Goal: Task Accomplishment & Management: Manage account settings

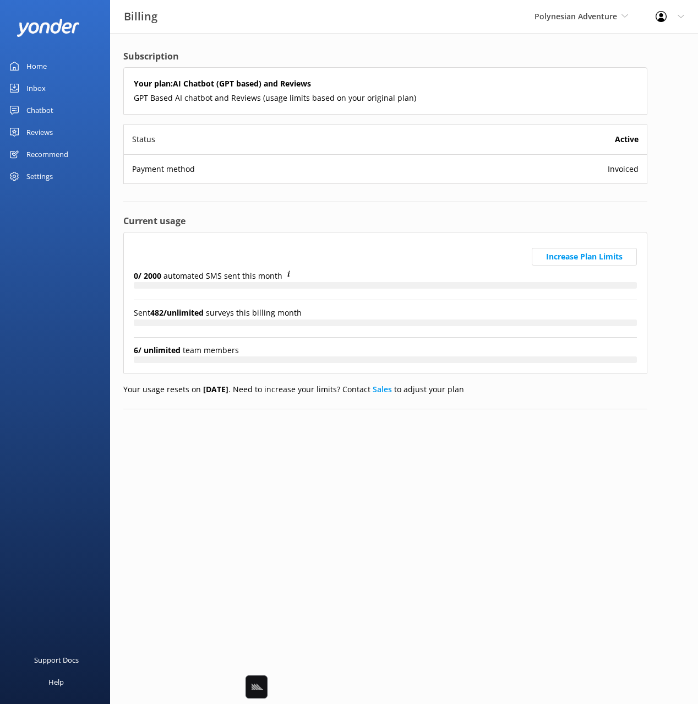
drag, startPoint x: 335, startPoint y: 37, endPoint x: 331, endPoint y: 41, distance: 5.9
click at [334, 37] on div "Subscription Your plan: AI Chatbot (GPT based) and Reviews GPT Based AI chatbot…" at bounding box center [385, 238] width 551 height 410
drag, startPoint x: 52, startPoint y: 68, endPoint x: 91, endPoint y: 64, distance: 39.8
click at [52, 68] on link "Home" at bounding box center [55, 66] width 110 height 22
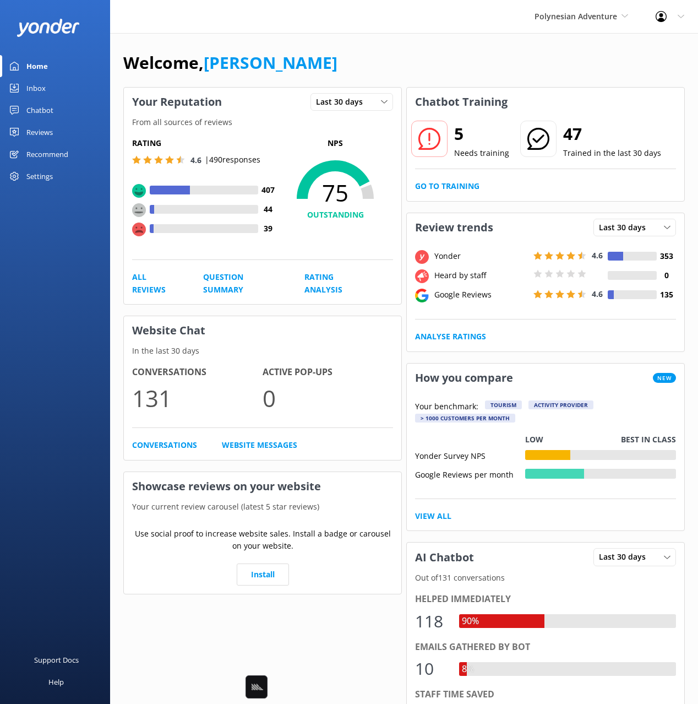
drag, startPoint x: 256, startPoint y: 32, endPoint x: 243, endPoint y: 28, distance: 12.9
click at [254, 32] on div "Polynesian Adventure Black Cat Cruises Banff Airporter International Antarctic …" at bounding box center [349, 16] width 698 height 33
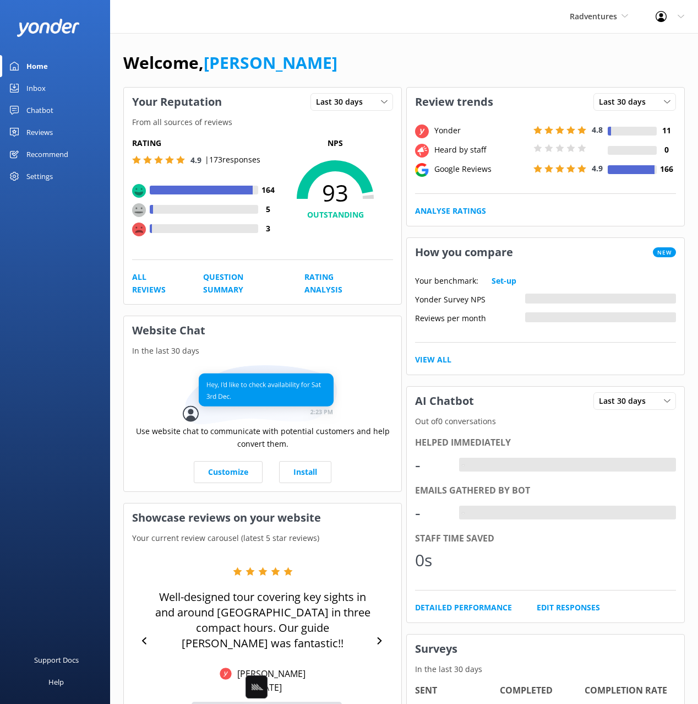
click at [512, 30] on div "Radventures Black Cat Cruises [GEOGRAPHIC_DATA] [GEOGRAPHIC_DATA] [GEOGRAPHIC_D…" at bounding box center [349, 16] width 698 height 33
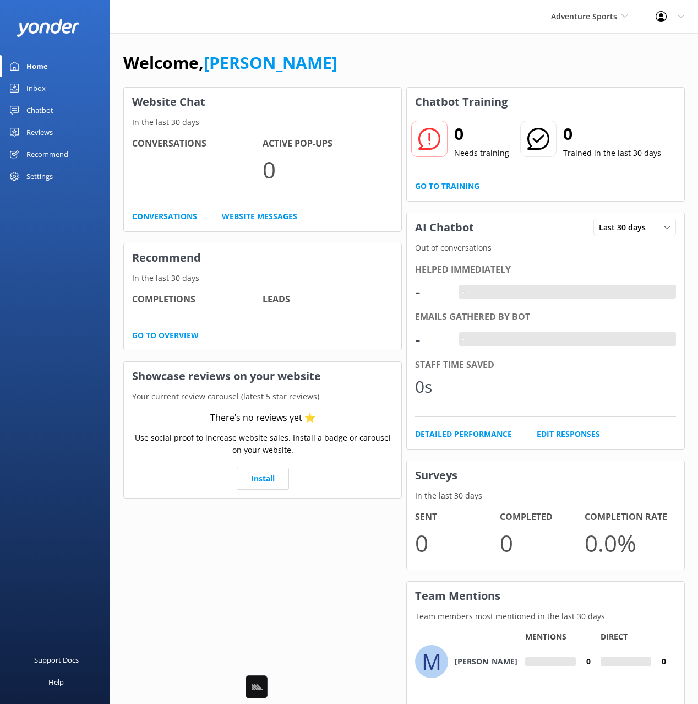
click at [361, 53] on div "Welcome, Mikayla" at bounding box center [404, 68] width 562 height 37
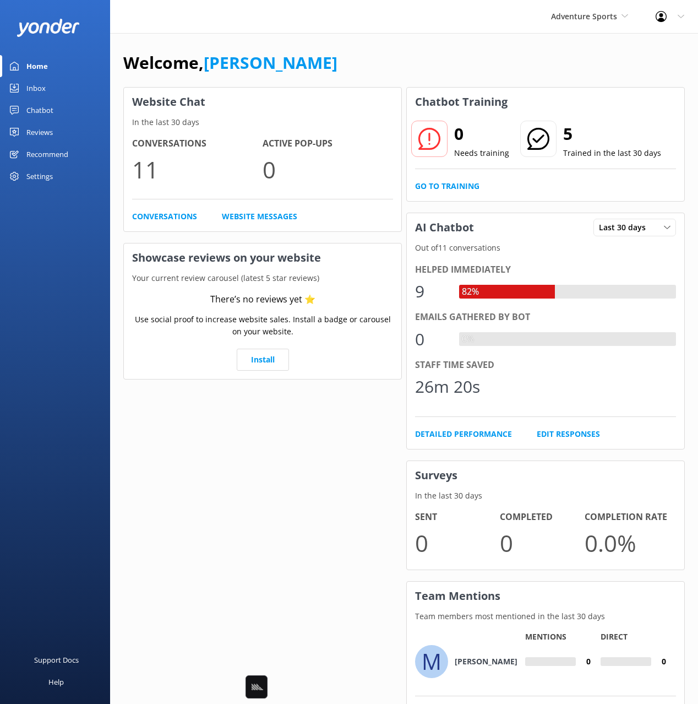
drag, startPoint x: 45, startPoint y: 109, endPoint x: 101, endPoint y: 111, distance: 56.2
click at [45, 109] on div "Chatbot" at bounding box center [39, 110] width 27 height 22
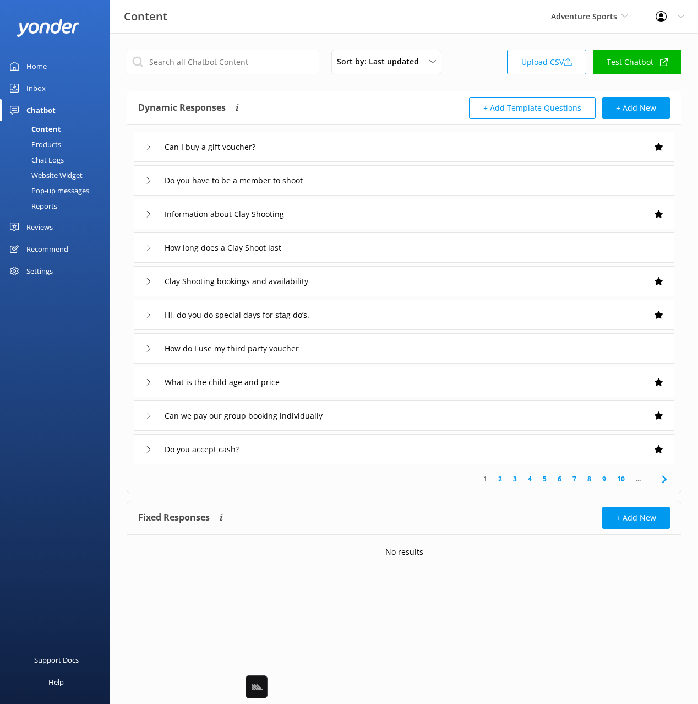
drag, startPoint x: 426, startPoint y: 96, endPoint x: 571, endPoint y: 171, distance: 163.1
click at [426, 96] on div "Dynamic Responses The chatbot will generate a response based on the content inf…" at bounding box center [404, 108] width 554 height 34
click at [64, 153] on link "Chat Logs" at bounding box center [59, 159] width 104 height 15
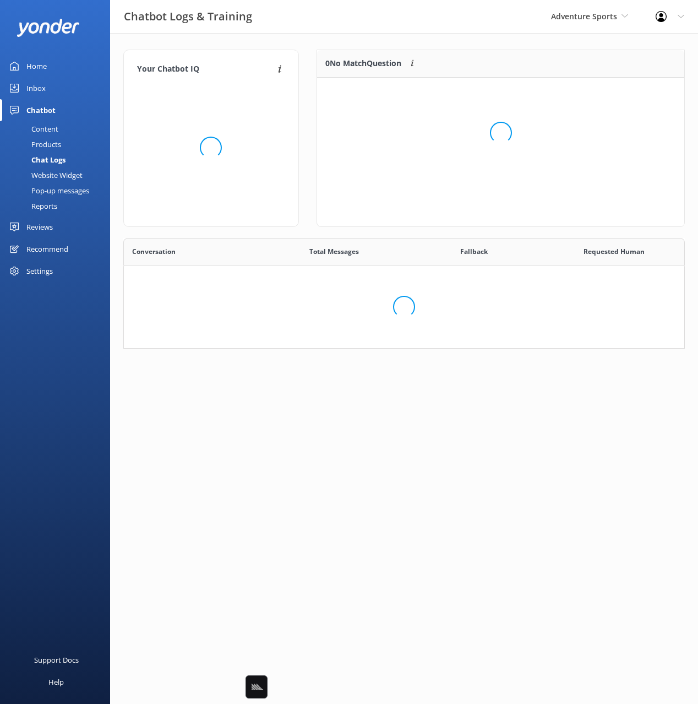
scroll to position [386, 561]
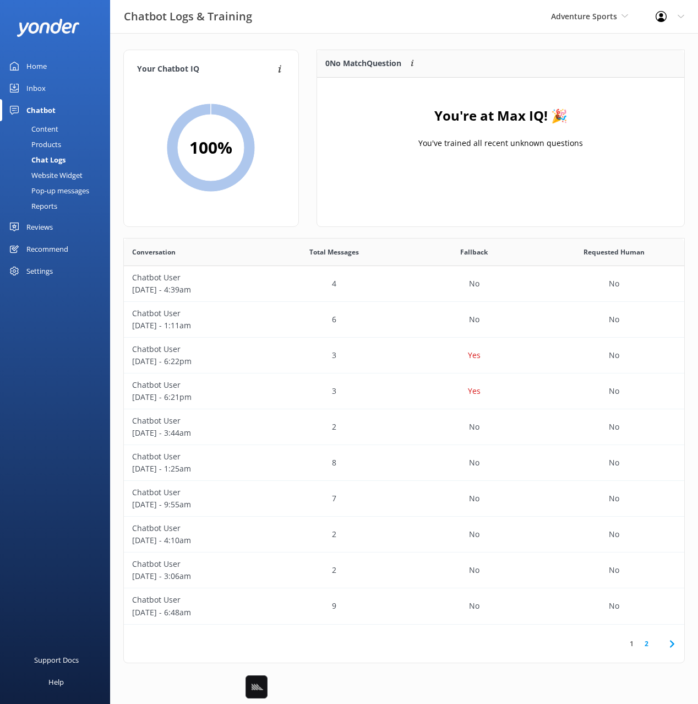
drag, startPoint x: 381, startPoint y: 125, endPoint x: 218, endPoint y: 124, distance: 163.0
click at [377, 125] on div "You're at Max IQ! 🎉 You've trained all recent unknown questions" at bounding box center [500, 133] width 367 height 110
click at [42, 86] on div "Inbox" at bounding box center [35, 88] width 19 height 22
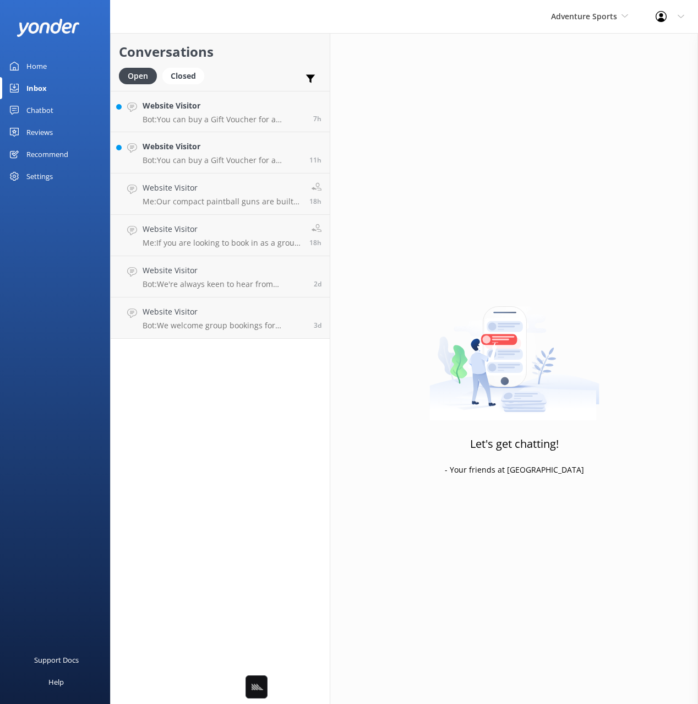
drag, startPoint x: 260, startPoint y: 59, endPoint x: 356, endPoint y: 94, distance: 102.4
click at [260, 59] on h2 "Conversations" at bounding box center [220, 51] width 203 height 21
click at [238, 104] on h4 "Website Visitor" at bounding box center [224, 106] width 162 height 12
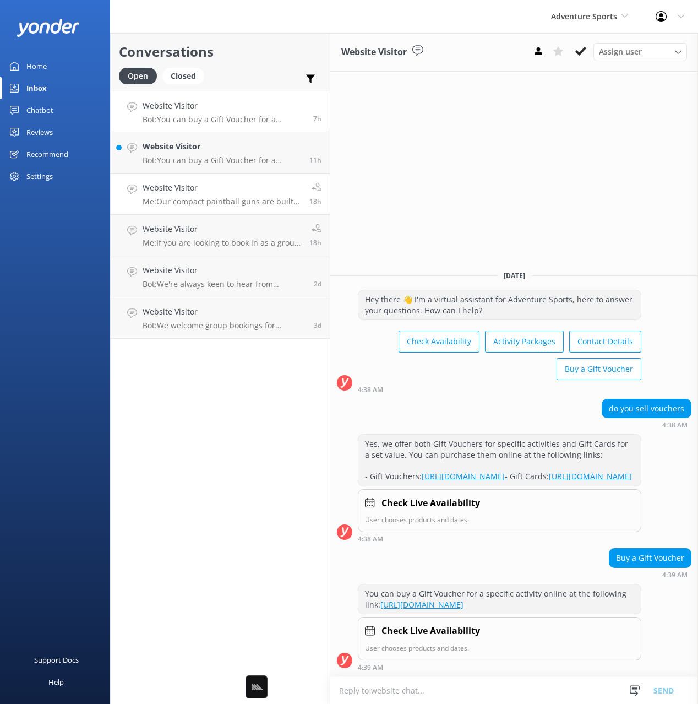
drag, startPoint x: 231, startPoint y: 158, endPoint x: 285, endPoint y: 191, distance: 63.3
click at [231, 158] on p "Bot: You can buy a Gift Voucher for a specific activity at this link: https://f…" at bounding box center [222, 160] width 159 height 10
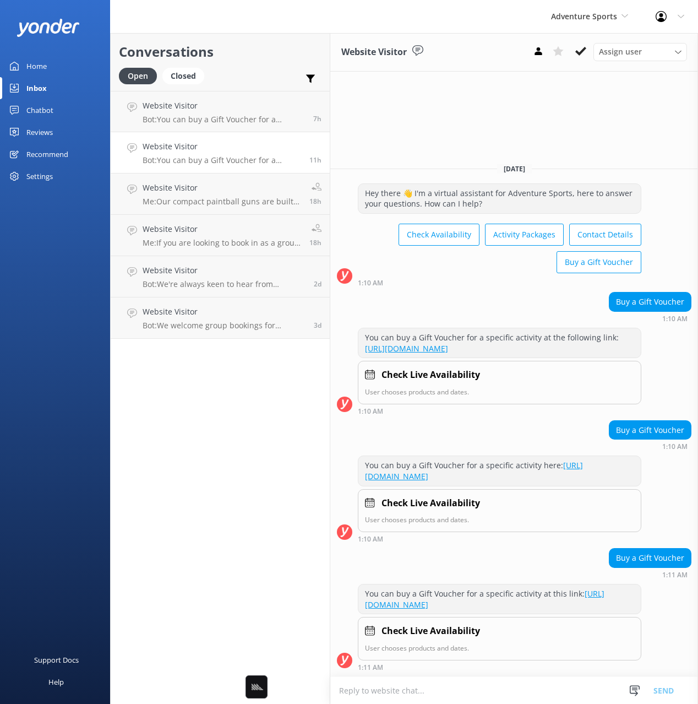
drag, startPoint x: 57, startPoint y: 138, endPoint x: 84, endPoint y: 143, distance: 26.9
click at [57, 138] on link "Reviews" at bounding box center [55, 132] width 110 height 22
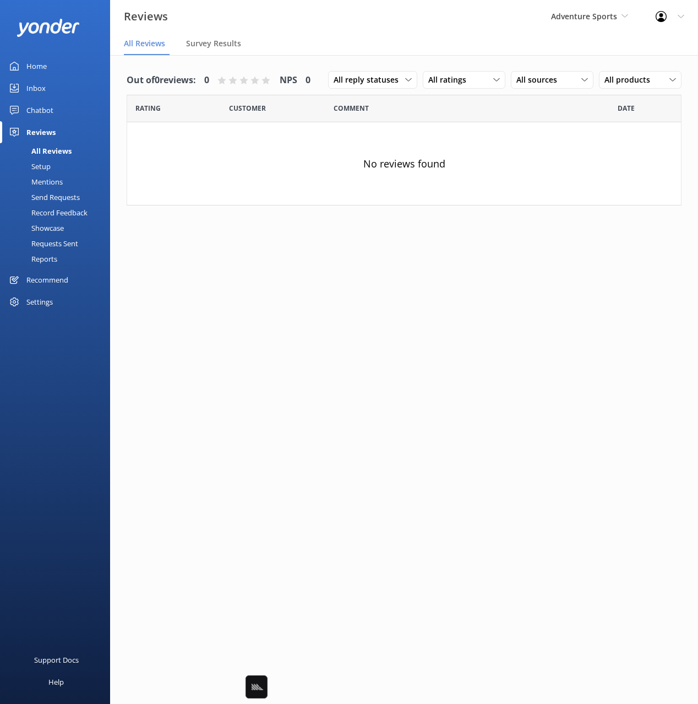
drag, startPoint x: 315, startPoint y: 107, endPoint x: 507, endPoint y: 187, distance: 208.4
click at [318, 107] on div "Customer" at bounding box center [281, 109] width 105 height 28
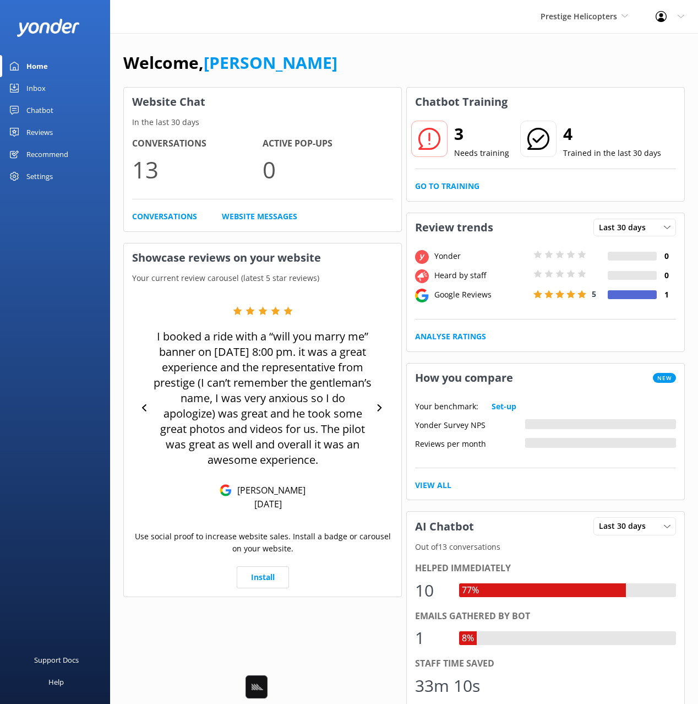
drag, startPoint x: 35, startPoint y: 104, endPoint x: 61, endPoint y: 106, distance: 25.9
click at [35, 104] on div "Chatbot" at bounding box center [39, 110] width 27 height 22
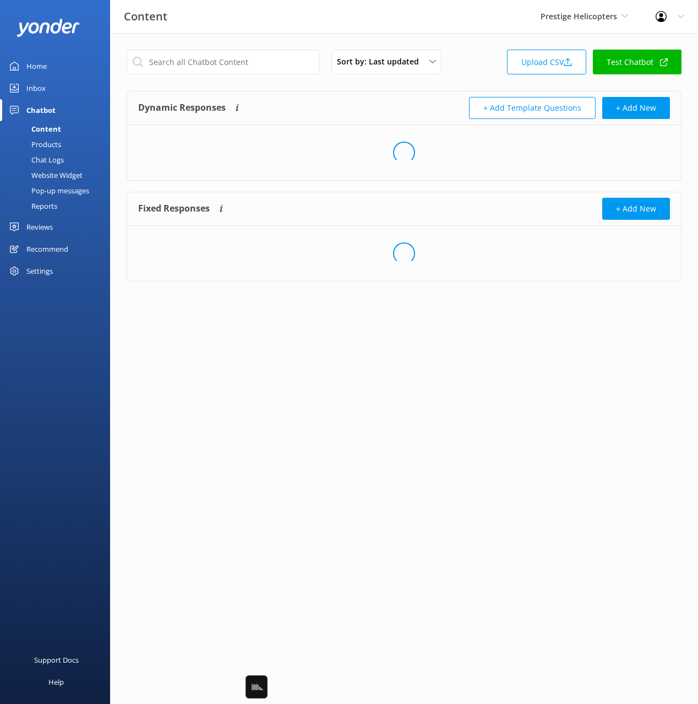
click at [333, 98] on div "Dynamic Responses The chatbot will generate a response based on the content inf…" at bounding box center [271, 108] width 266 height 22
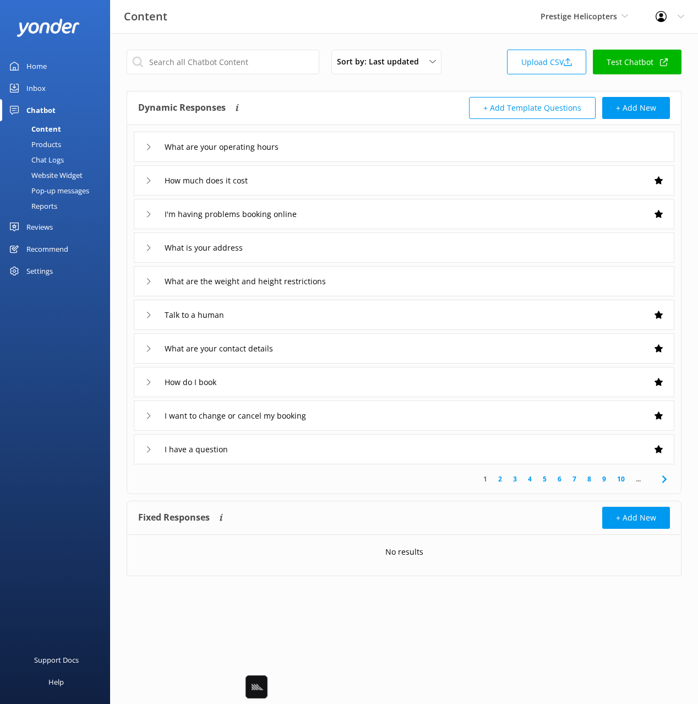
drag, startPoint x: 53, startPoint y: 156, endPoint x: 69, endPoint y: 154, distance: 16.2
click at [54, 156] on div "Chat Logs" at bounding box center [35, 159] width 57 height 15
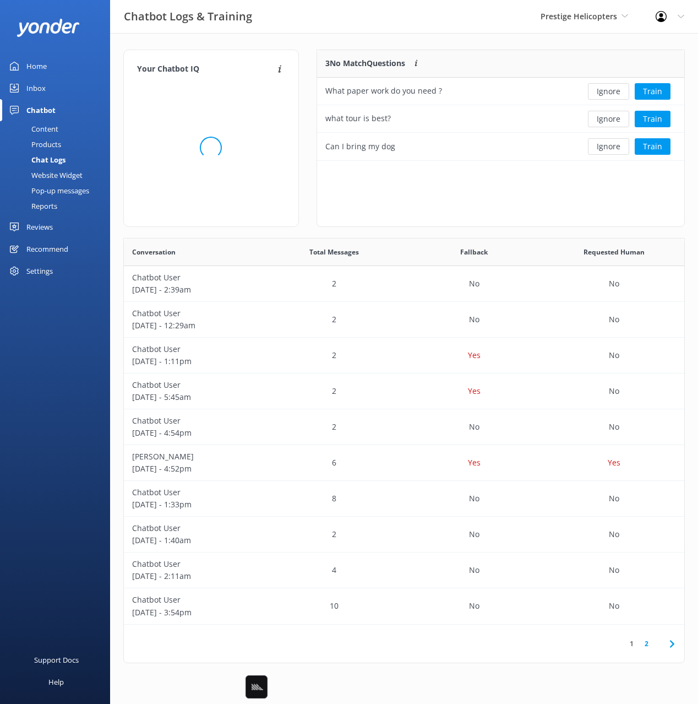
scroll to position [111, 368]
click at [433, 38] on div "Your Chatbot IQ Your Chatbot IQ is the percentage of trained FAQs against untra…" at bounding box center [404, 359] width 588 height 652
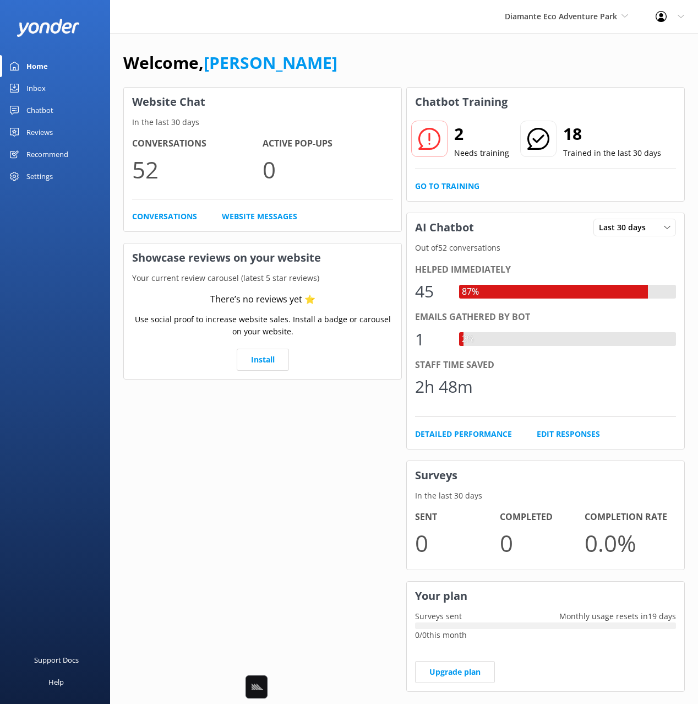
click at [47, 113] on div "Chatbot" at bounding box center [39, 110] width 27 height 22
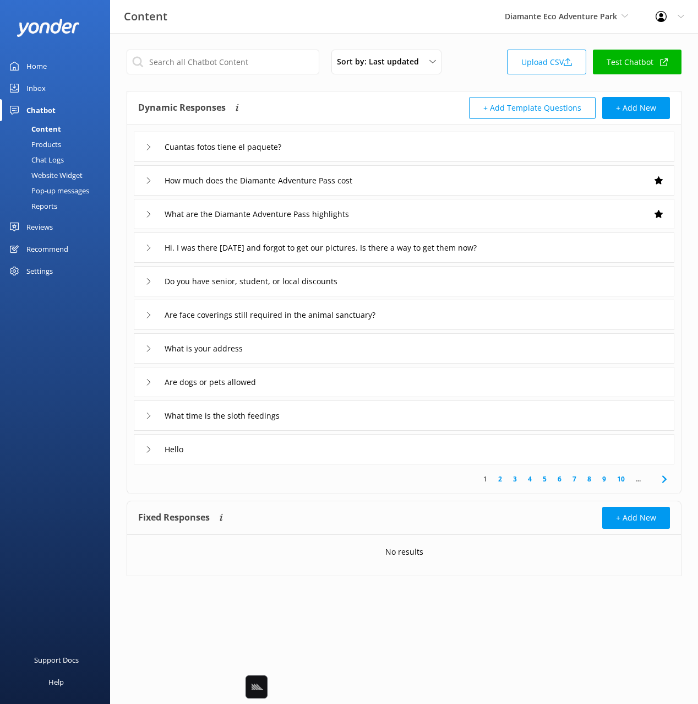
drag, startPoint x: 363, startPoint y: 110, endPoint x: 400, endPoint y: 154, distance: 57.8
click at [363, 110] on div "Dynamic Responses The chatbot will generate a response based on the content inf…" at bounding box center [271, 108] width 266 height 22
click at [379, 151] on div "Cuantas fotos tiene el paquete?" at bounding box center [404, 147] width 541 height 30
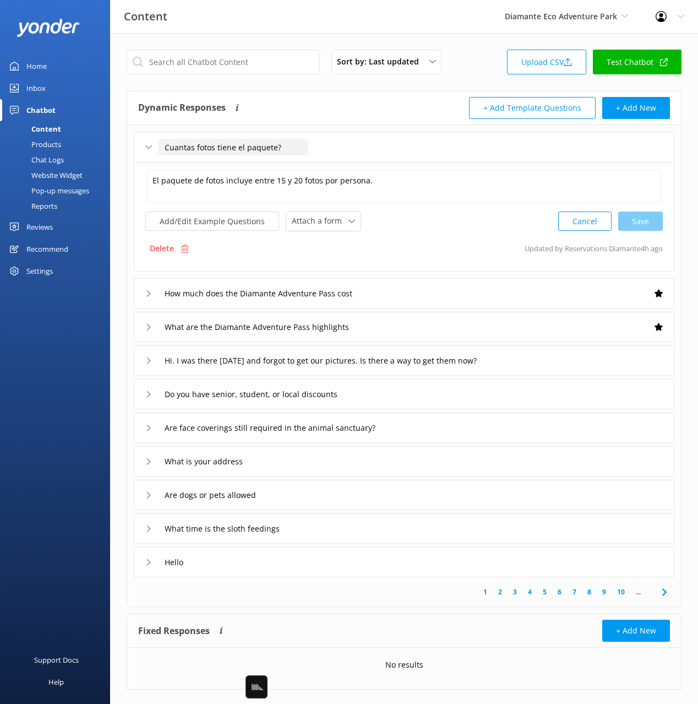
click at [231, 141] on input "Cuantas fotos tiene el paquete?" at bounding box center [234, 147] width 150 height 17
click at [407, 290] on div "How much does the Diamante Adventure Pass cost" at bounding box center [404, 293] width 541 height 30
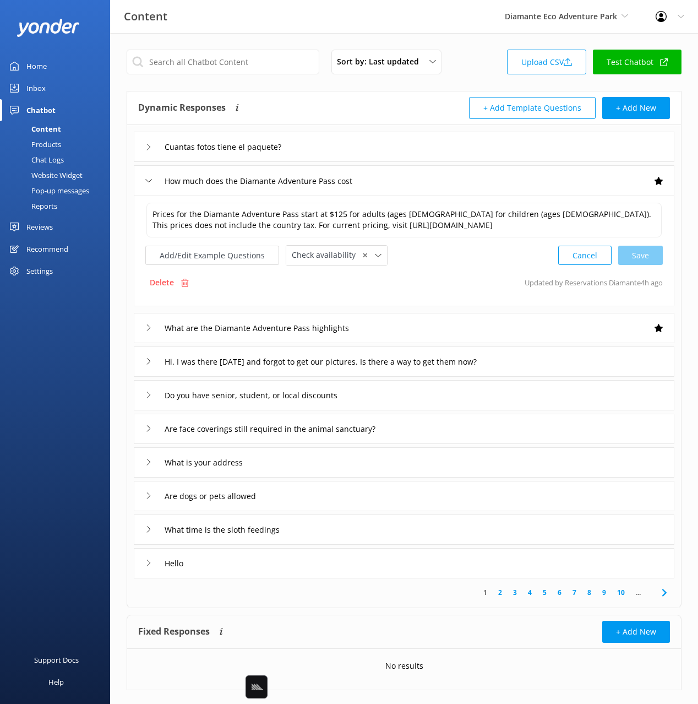
click at [421, 150] on div "Cuantas fotos tiene el paquete?" at bounding box center [404, 147] width 541 height 30
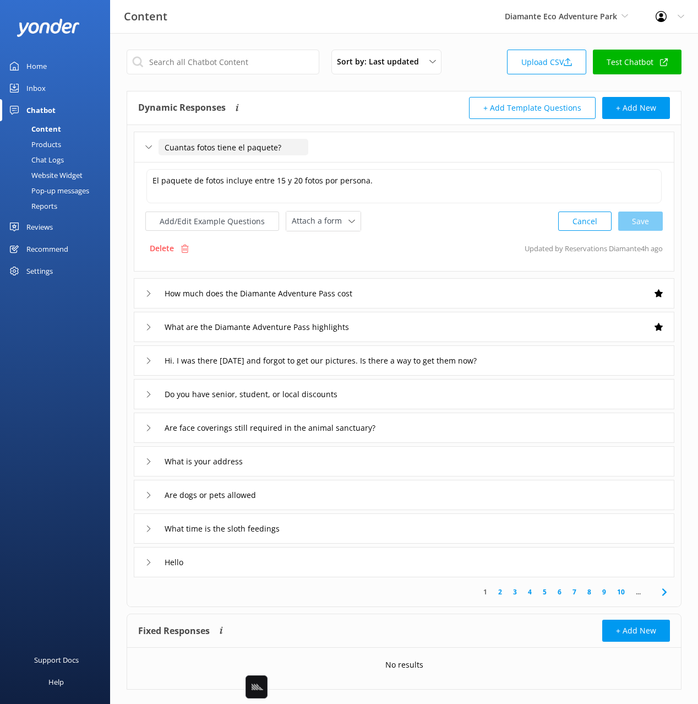
click at [255, 143] on input "Cuantas fotos tiene el paquete?" at bounding box center [234, 147] width 150 height 17
click at [303, 179] on textarea "El paquete de fotos incluye entre 15 y 20 fotos por persona." at bounding box center [405, 186] width 516 height 34
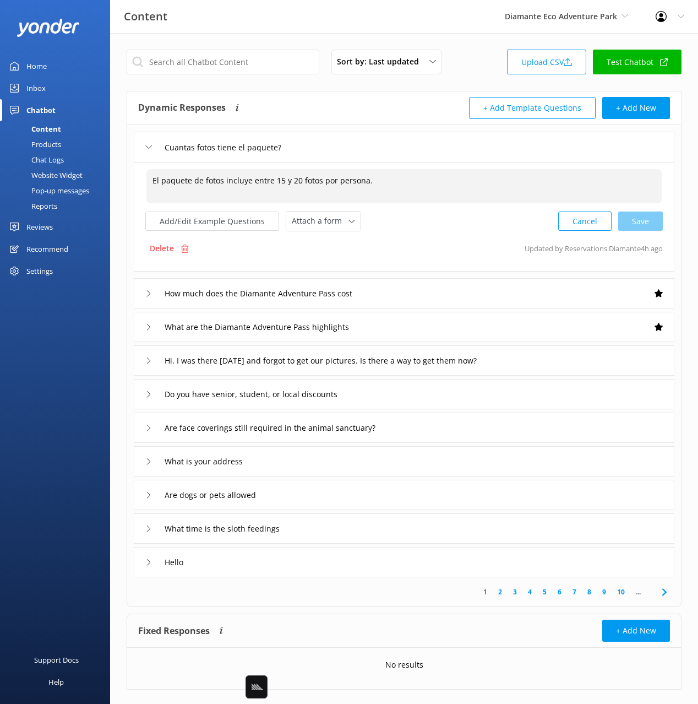
click at [442, 204] on div "El paquete de fotos incluye entre 15 y 20 fotos por persona. El paquete de foto…" at bounding box center [404, 199] width 518 height 63
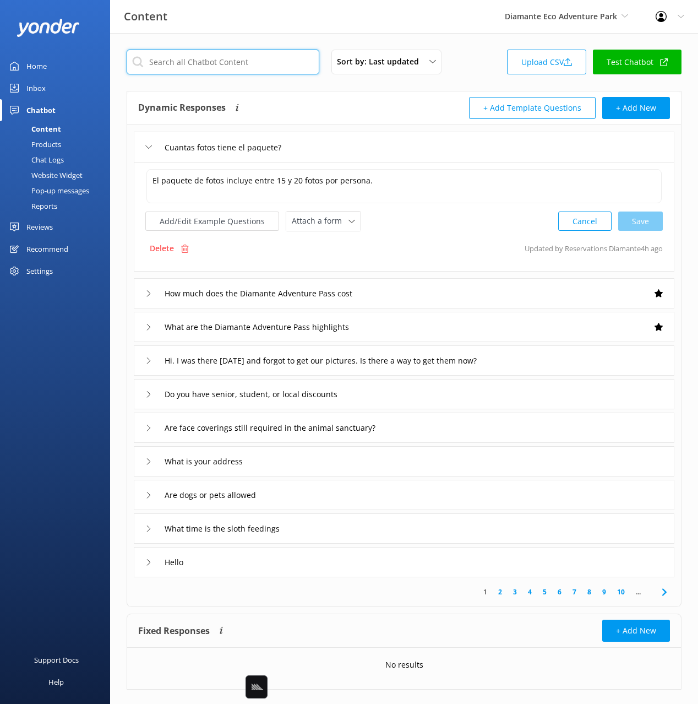
click at [213, 50] on input "text" at bounding box center [223, 62] width 193 height 25
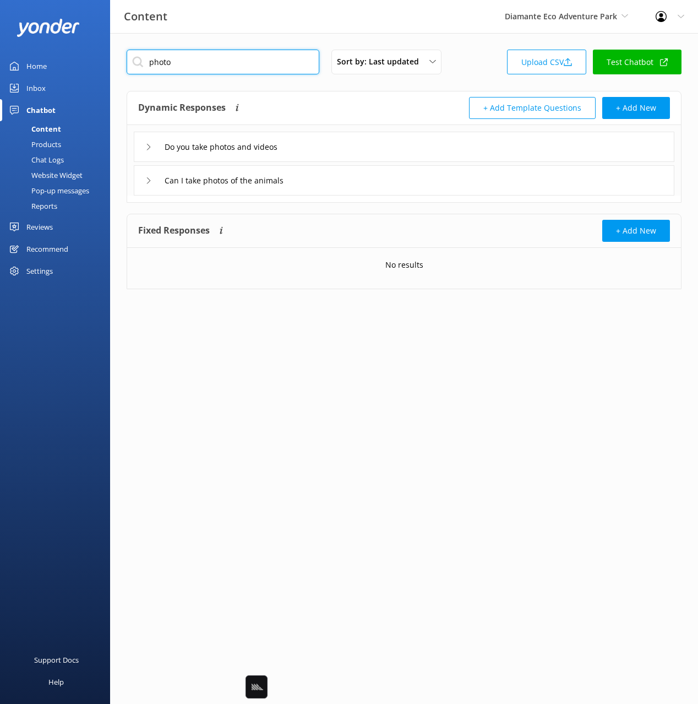
type input "photo"
click at [335, 142] on div "Do you take photos and videos" at bounding box center [404, 147] width 541 height 30
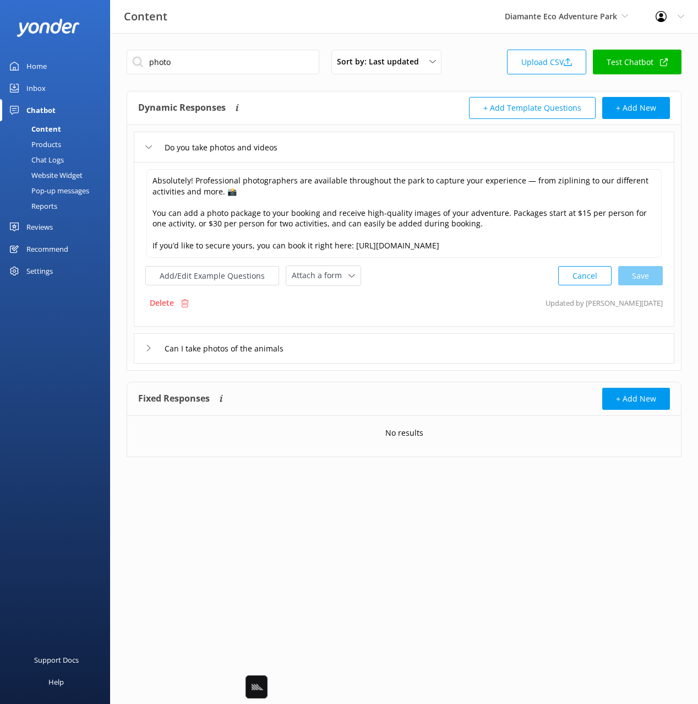
click at [336, 142] on div "Do you take photos and videos" at bounding box center [404, 147] width 541 height 30
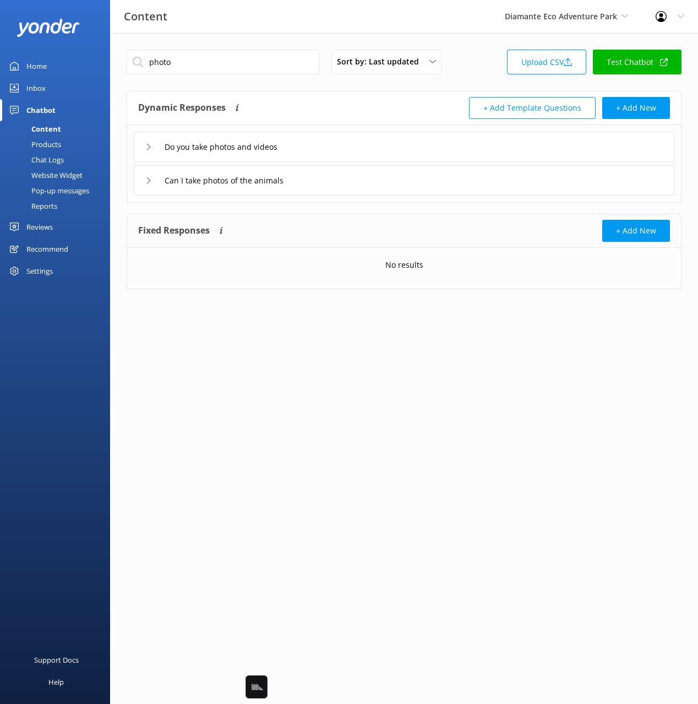
click at [344, 147] on div "Do you take photos and videos" at bounding box center [404, 147] width 541 height 30
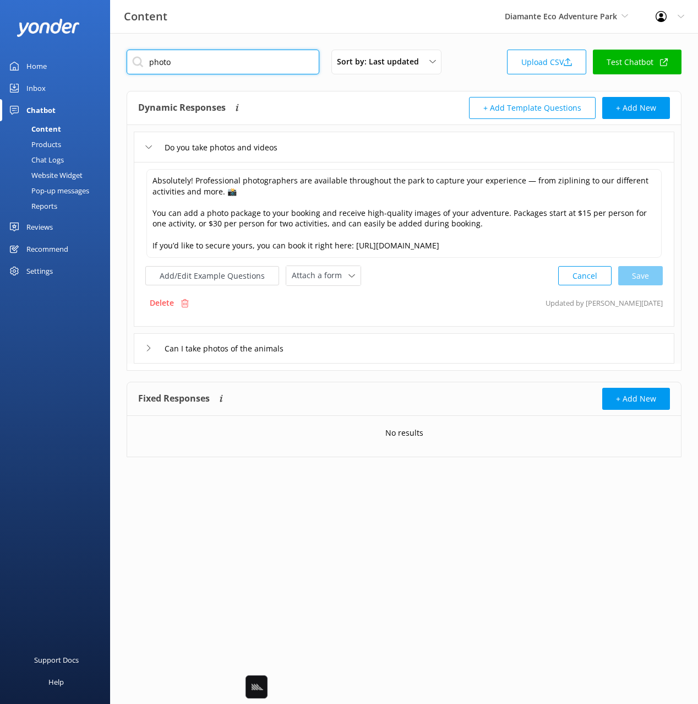
click at [217, 69] on input "photo" at bounding box center [223, 62] width 193 height 25
drag, startPoint x: 342, startPoint y: 107, endPoint x: 364, endPoint y: 153, distance: 50.7
click at [342, 107] on div "Dynamic Responses The chatbot will generate a response based on the content inf…" at bounding box center [271, 108] width 266 height 22
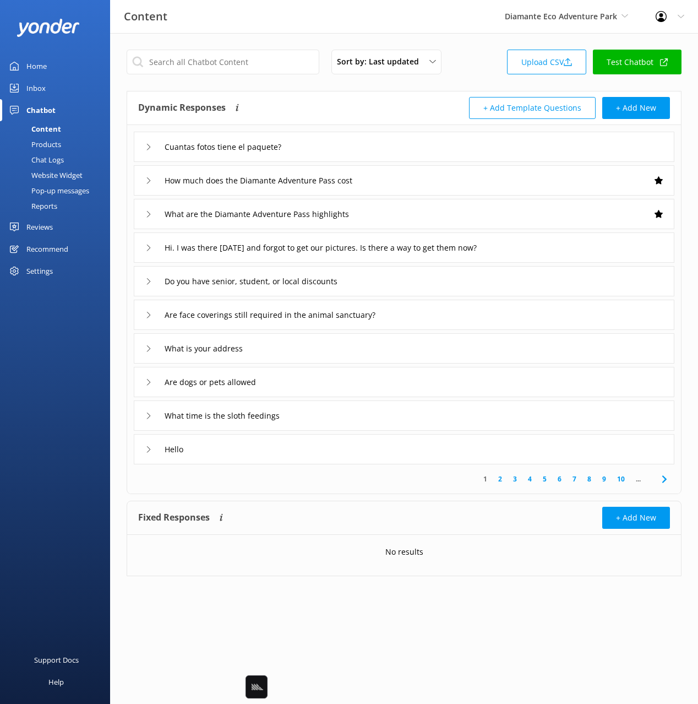
drag, startPoint x: 296, startPoint y: 95, endPoint x: 333, endPoint y: 148, distance: 63.7
click at [296, 96] on div "Dynamic Responses The chatbot will generate a response based on the content inf…" at bounding box center [404, 108] width 554 height 34
drag, startPoint x: 335, startPoint y: 149, endPoint x: 291, endPoint y: 149, distance: 44.1
click at [335, 149] on div "Cuantas fotos tiene el paquete?" at bounding box center [404, 147] width 541 height 30
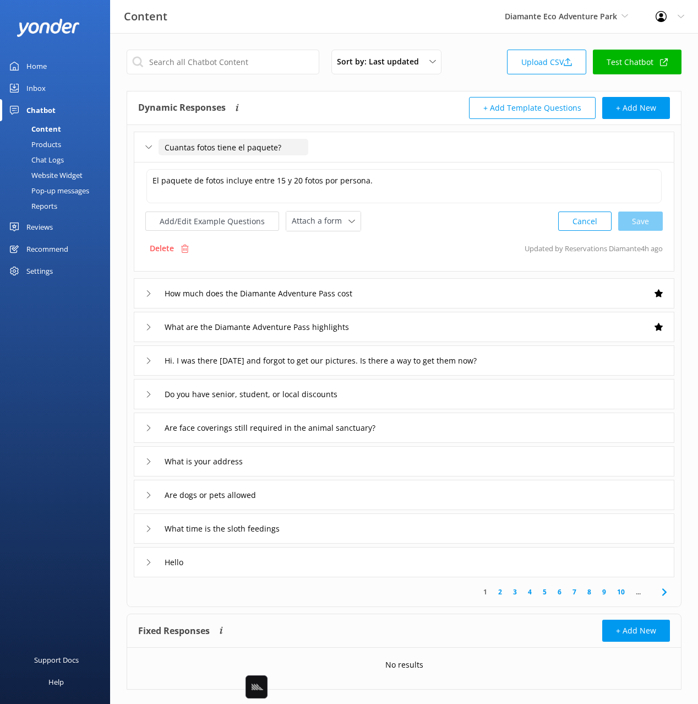
click at [245, 148] on input "Cuantas fotos tiene el paquete?" at bounding box center [234, 147] width 150 height 17
click at [206, 219] on button "Add/Edit Example Questions" at bounding box center [212, 220] width 134 height 19
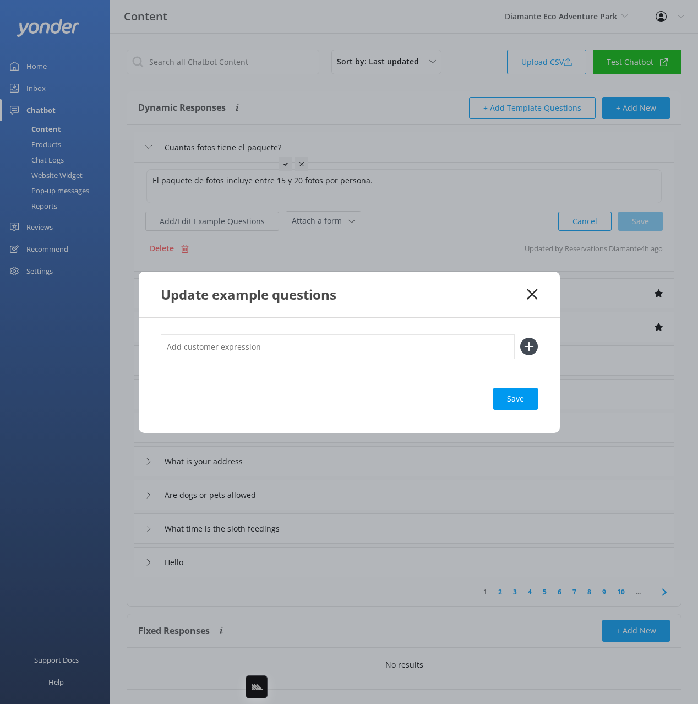
click at [431, 352] on input "text" at bounding box center [338, 346] width 354 height 25
paste input "Cuantas fotos tiene el paquete?"
type input "Cuantas fotos tiene el paquete?"
click at [520, 338] on button at bounding box center [529, 347] width 18 height 18
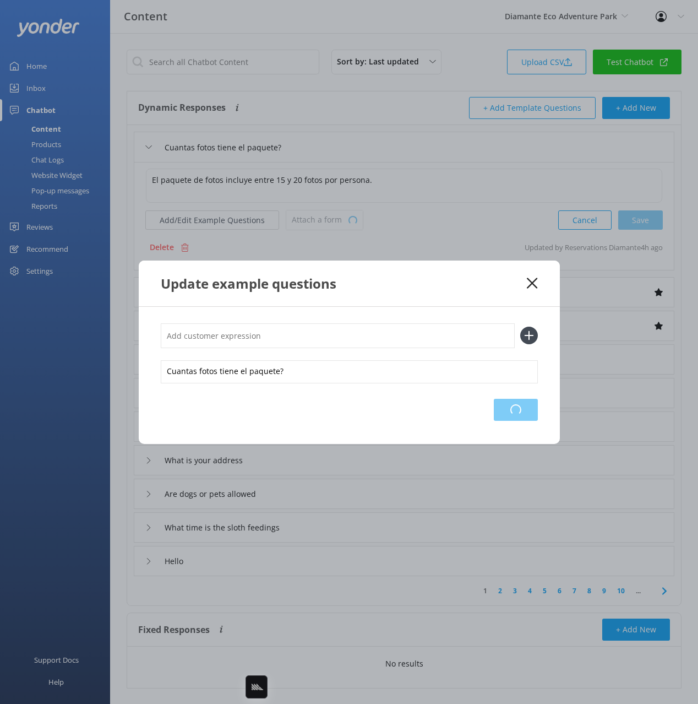
click at [518, 402] on div "Loading.." at bounding box center [516, 410] width 44 height 22
click at [489, 286] on div "Update example questions" at bounding box center [344, 283] width 367 height 18
drag, startPoint x: 528, startPoint y: 281, endPoint x: 692, endPoint y: 268, distance: 164.2
click at [528, 281] on icon at bounding box center [532, 283] width 10 height 11
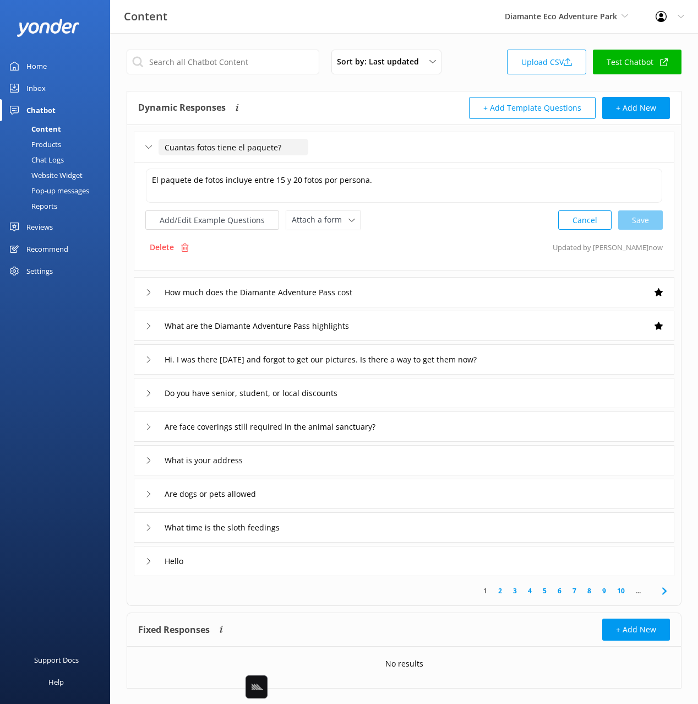
click at [220, 148] on input "Cuantas fotos tiene el paquete?" at bounding box center [234, 147] width 150 height 17
paste input "How many photos are in the packag"
type input "How many photos are in the package"
click at [300, 164] on icon at bounding box center [299, 164] width 4 height 4
click at [331, 182] on textarea "El paquete de fotos incluye entre 15 y 20 fotos por persona." at bounding box center [404, 186] width 517 height 34
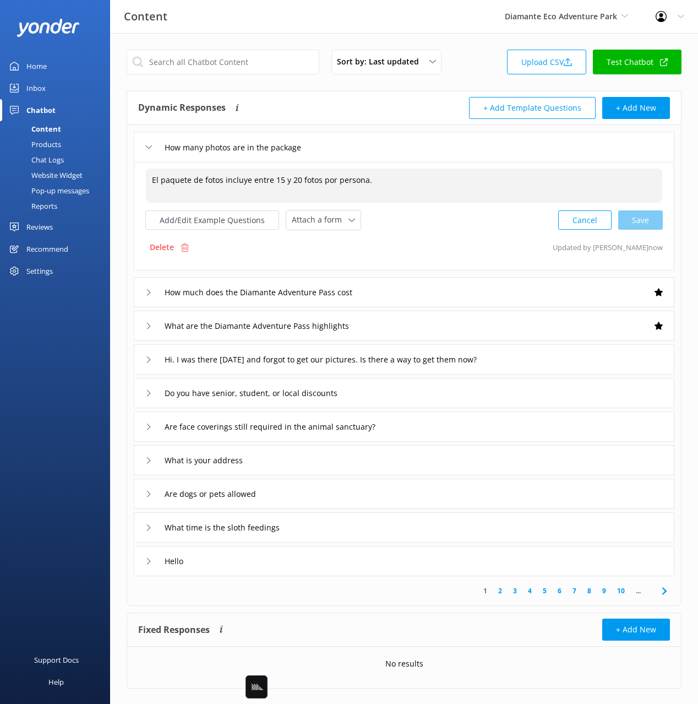
click at [436, 186] on textarea "El paquete de fotos incluye entre 15 y 20 fotos por persona." at bounding box center [404, 186] width 517 height 34
paste textarea "The photo package includes between 15 and 20 photos per person"
drag, startPoint x: 646, startPoint y: 224, endPoint x: 641, endPoint y: 227, distance: 6.3
click at [646, 224] on div "Cancel Loading.." at bounding box center [611, 220] width 104 height 20
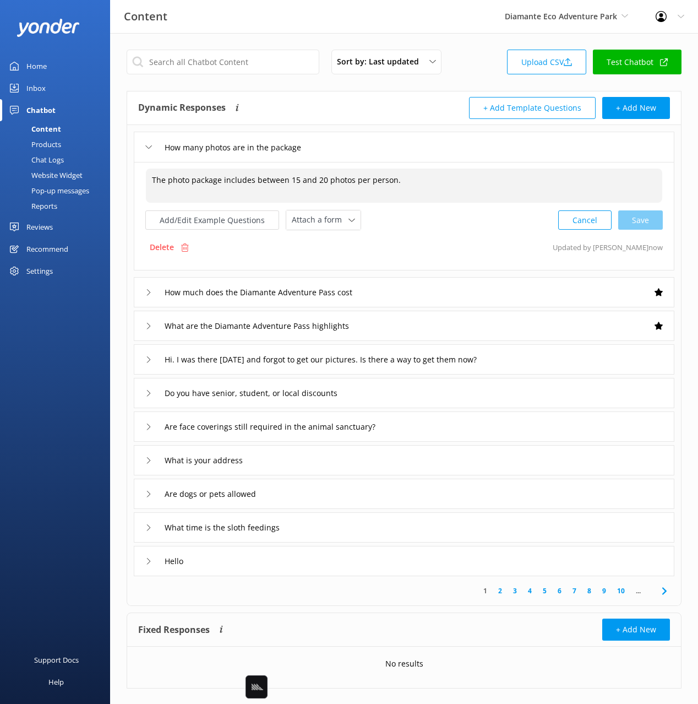
type textarea "The photo package includes between 15 and 20 photos per person."
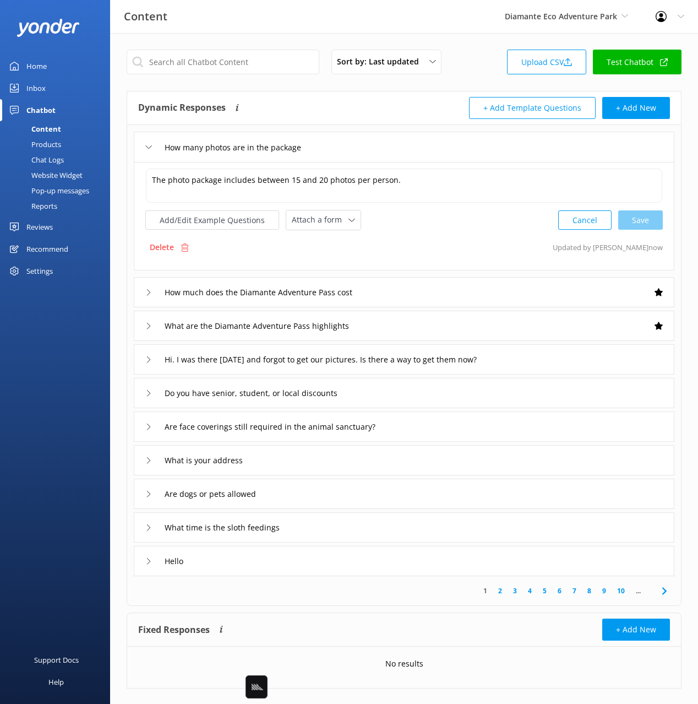
drag, startPoint x: 391, startPoint y: 147, endPoint x: 361, endPoint y: 112, distance: 46.5
click at [390, 147] on div "How many photos are in the package" at bounding box center [404, 147] width 541 height 30
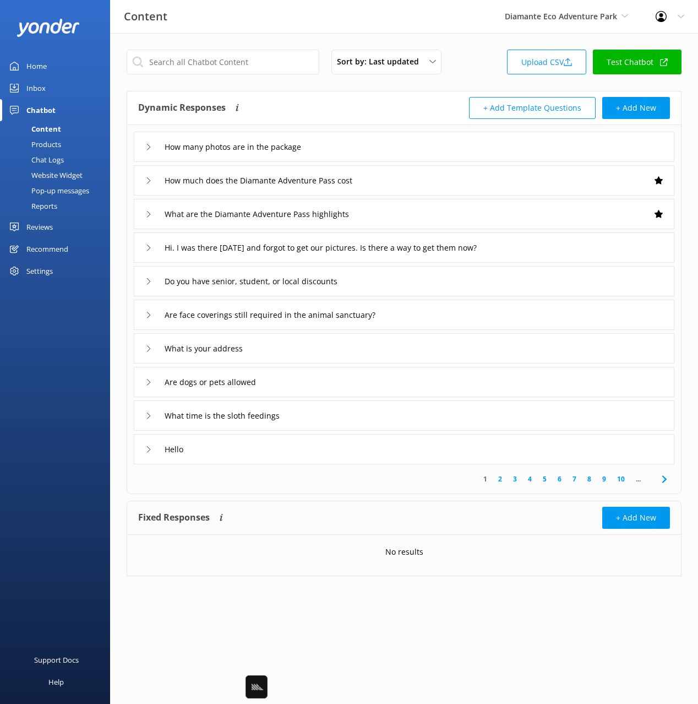
click at [361, 111] on div "Dynamic Responses The chatbot will generate a response based on the content inf…" at bounding box center [271, 108] width 266 height 22
click at [32, 155] on div "Chat Logs" at bounding box center [35, 159] width 57 height 15
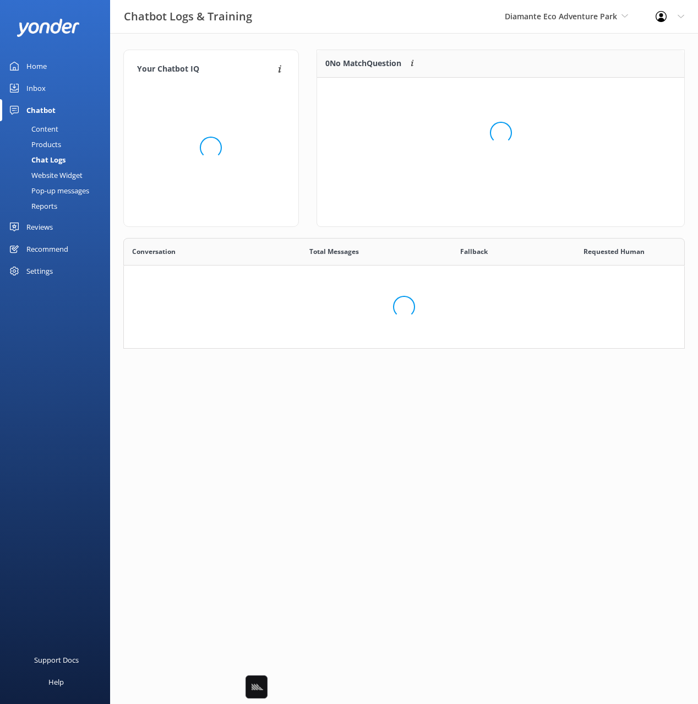
scroll to position [386, 561]
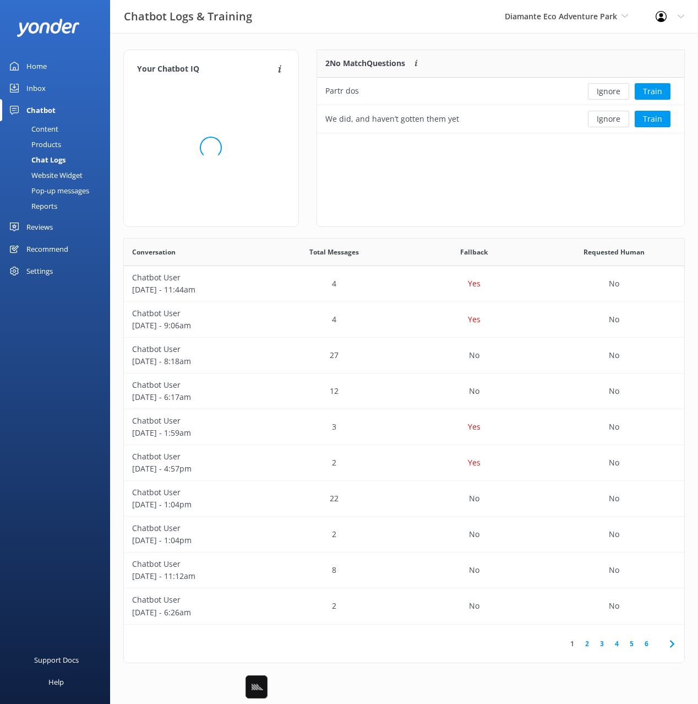
click at [389, 23] on div "Chatbot Logs & Training Diamante Eco Adventure Park Black Cat Cruises Banff Air…" at bounding box center [349, 16] width 698 height 33
drag, startPoint x: 362, startPoint y: 90, endPoint x: 471, endPoint y: 142, distance: 121.5
click at [323, 89] on div "Partr dos" at bounding box center [445, 92] width 257 height 28
copy div "Partr dos"
drag, startPoint x: 561, startPoint y: 172, endPoint x: 568, endPoint y: 166, distance: 9.3
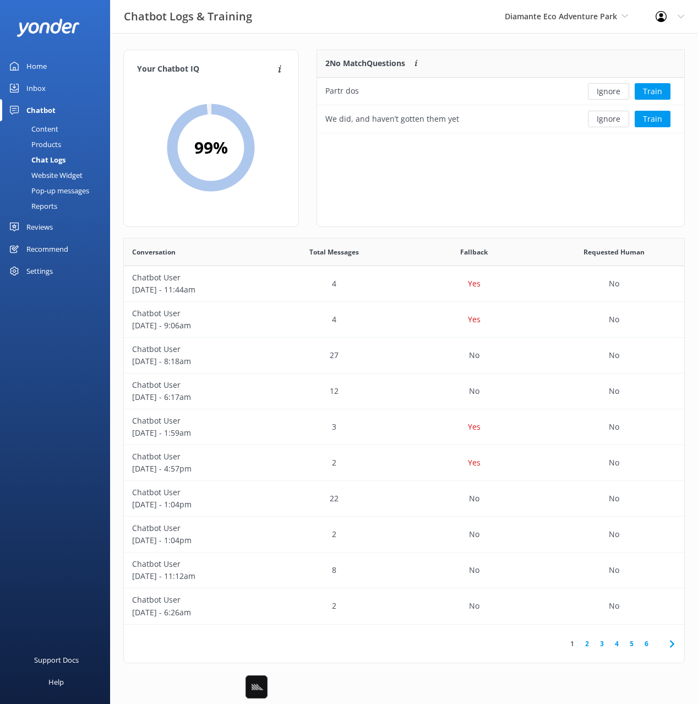
click at [566, 168] on div "2 No Match Questions Customers sometimes ask questions that don't fully match a…" at bounding box center [501, 138] width 368 height 177
click at [610, 120] on button "Ignore" at bounding box center [608, 119] width 41 height 17
click at [584, 157] on div "1 No Match Question Customers sometimes ask questions that don't fully match an…" at bounding box center [501, 138] width 368 height 177
drag, startPoint x: 584, startPoint y: 158, endPoint x: 609, endPoint y: 101, distance: 61.4
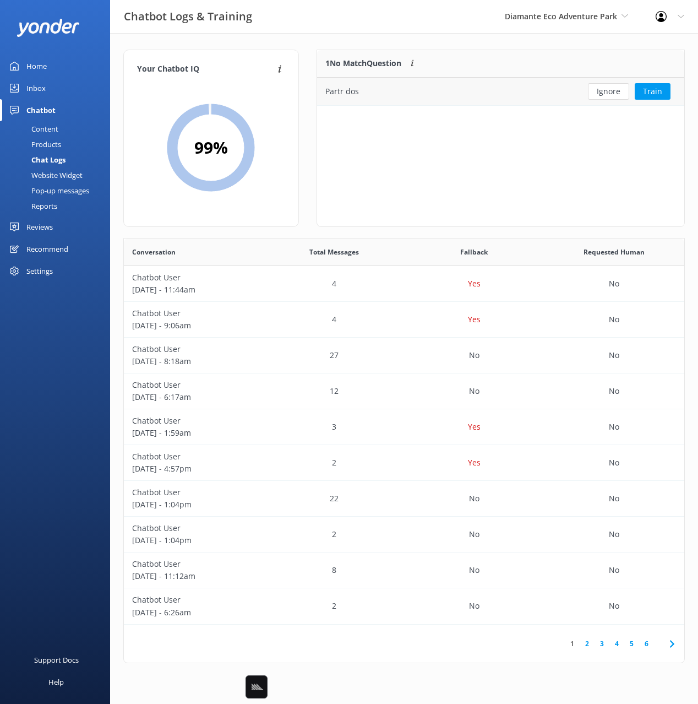
click at [586, 153] on div "1 No Match Question Customers sometimes ask questions that don't fully match an…" at bounding box center [501, 138] width 368 height 177
click at [609, 97] on button "Ignore" at bounding box center [608, 91] width 41 height 17
drag, startPoint x: 299, startPoint y: 38, endPoint x: 109, endPoint y: 104, distance: 200.7
click at [297, 39] on div "Your Chatbot IQ Your Chatbot IQ is the percentage of trained FAQs against untra…" at bounding box center [404, 359] width 588 height 652
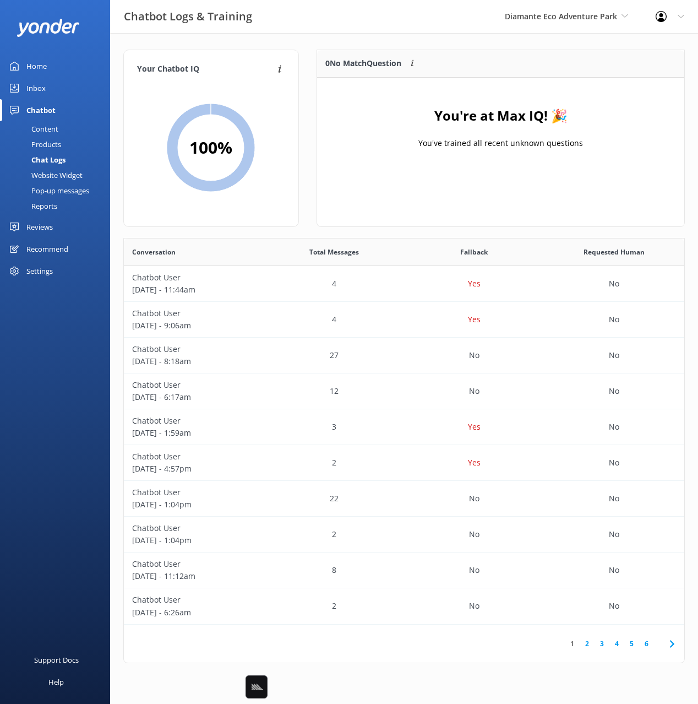
drag, startPoint x: 41, startPoint y: 127, endPoint x: 86, endPoint y: 126, distance: 45.2
click at [41, 127] on div "Content" at bounding box center [33, 128] width 52 height 15
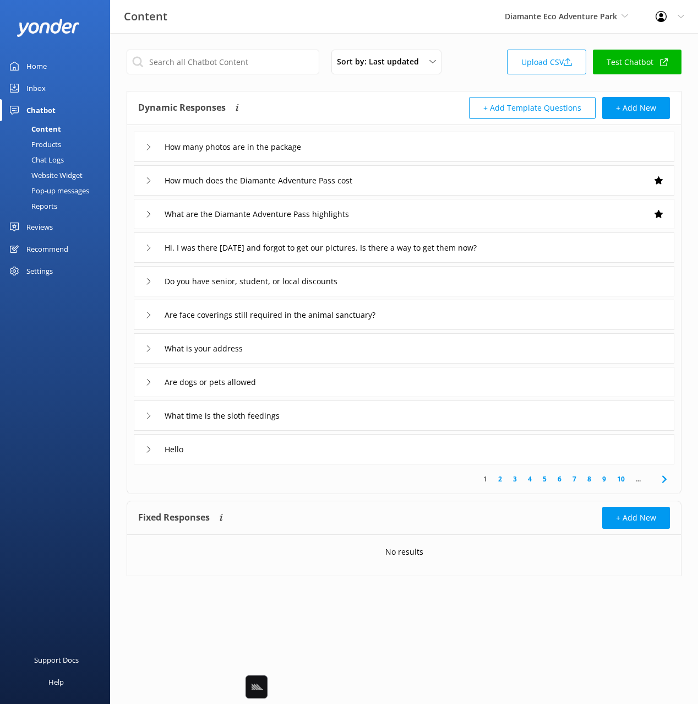
click at [326, 95] on div "Dynamic Responses The chatbot will generate a response based on the content inf…" at bounding box center [404, 108] width 554 height 34
drag, startPoint x: 327, startPoint y: 95, endPoint x: 323, endPoint y: 104, distance: 8.9
click at [327, 95] on div "Dynamic Responses The chatbot will generate a response based on the content inf…" at bounding box center [404, 108] width 554 height 34
drag, startPoint x: 313, startPoint y: 38, endPoint x: 669, endPoint y: 23, distance: 356.1
click at [313, 38] on div "Sort by: Last updated Title (A-Z) Last updated Upload CSV Test Chatbot Dynamic …" at bounding box center [404, 321] width 588 height 576
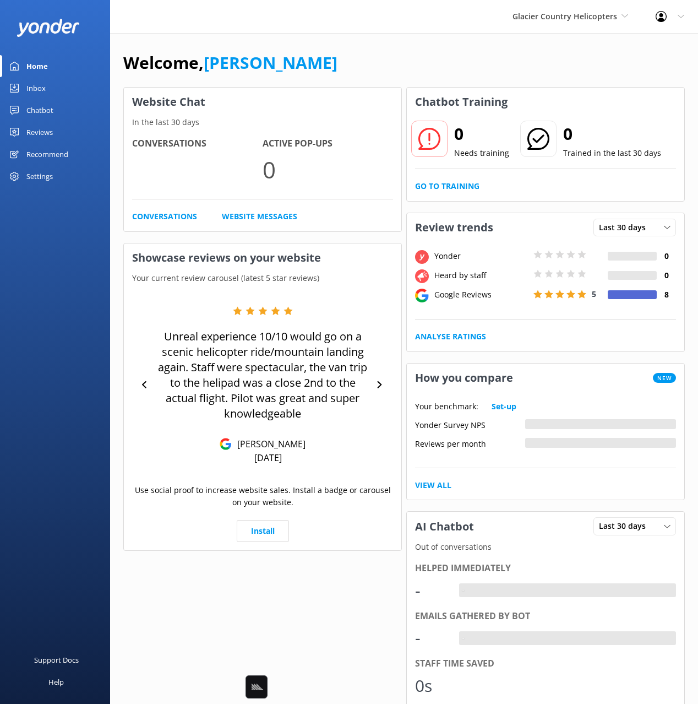
click at [433, 64] on div "Welcome, [PERSON_NAME]" at bounding box center [404, 68] width 562 height 37
click at [404, 61] on div "Welcome, [PERSON_NAME]" at bounding box center [404, 68] width 562 height 37
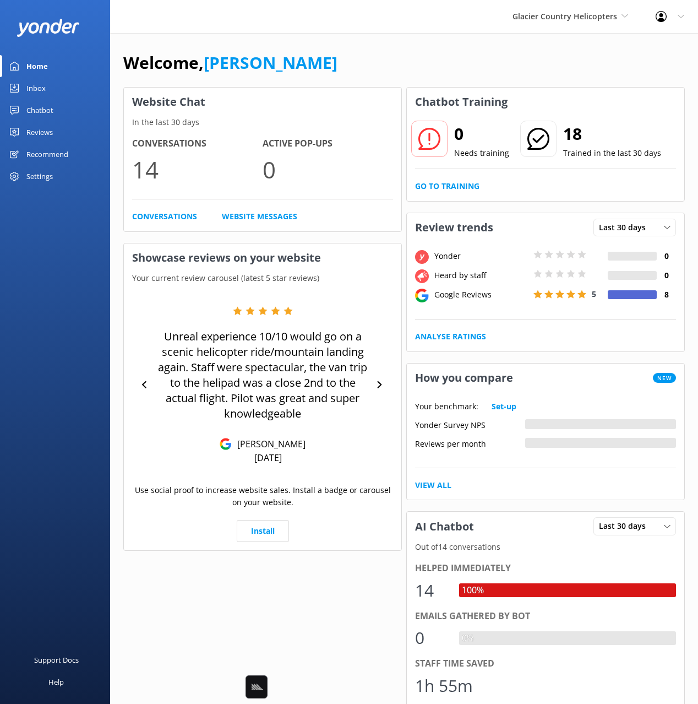
drag, startPoint x: 45, startPoint y: 112, endPoint x: 90, endPoint y: 118, distance: 45.6
click at [46, 112] on div "Chatbot" at bounding box center [39, 110] width 27 height 22
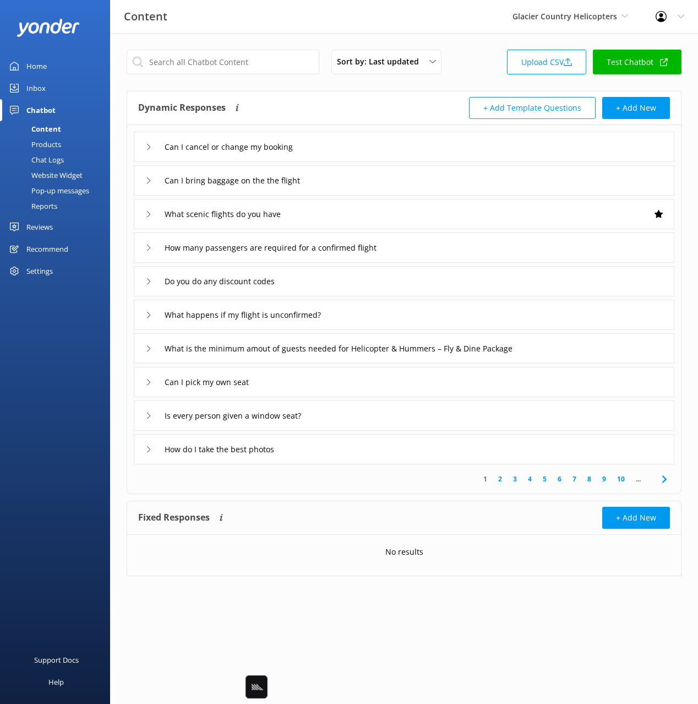
click at [317, 101] on div "Dynamic Responses The chatbot will generate a response based on the content inf…" at bounding box center [271, 108] width 266 height 22
click at [52, 158] on div "Chat Logs" at bounding box center [35, 159] width 57 height 15
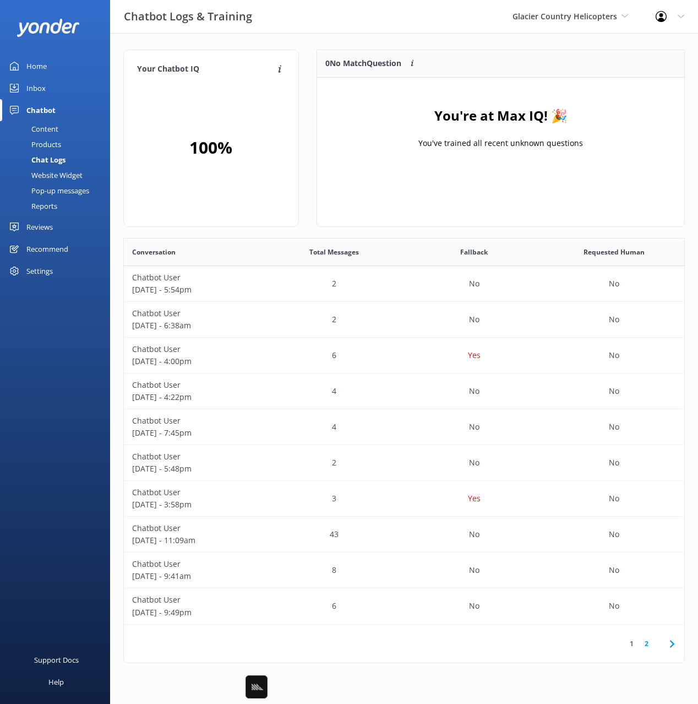
scroll to position [386, 561]
drag, startPoint x: 353, startPoint y: 41, endPoint x: 343, endPoint y: 44, distance: 10.7
click at [353, 41] on div "Your Chatbot IQ Your Chatbot IQ is the percentage of trained FAQs against untra…" at bounding box center [404, 359] width 588 height 652
drag, startPoint x: 45, startPoint y: 55, endPoint x: 75, endPoint y: 57, distance: 30.3
click at [45, 55] on div "Home" at bounding box center [36, 66] width 20 height 22
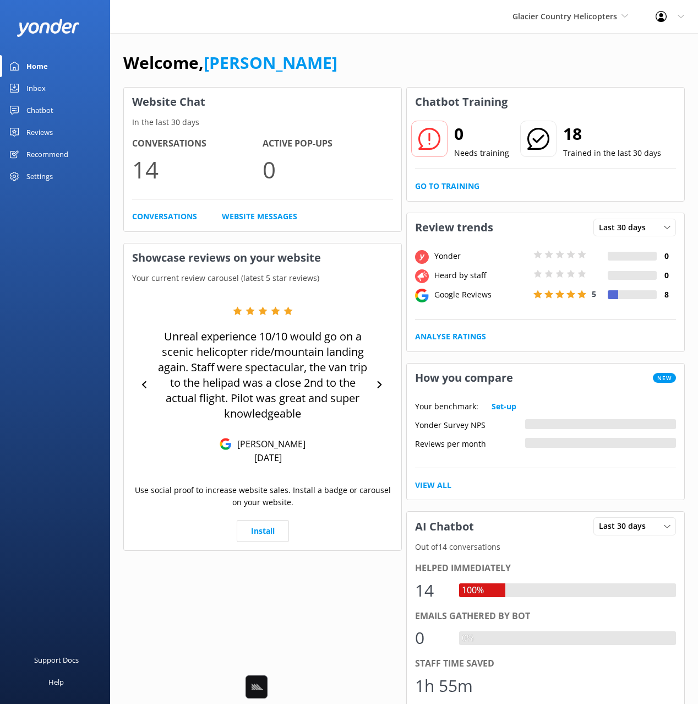
drag, startPoint x: 378, startPoint y: 59, endPoint x: 394, endPoint y: 73, distance: 21.5
click at [377, 59] on div "Welcome, Mikayla" at bounding box center [404, 68] width 562 height 37
click at [375, 45] on div "Welcome, Mikayla Website Chat In the last 30 days Conversations 14 Active Pop-u…" at bounding box center [404, 528] width 588 height 990
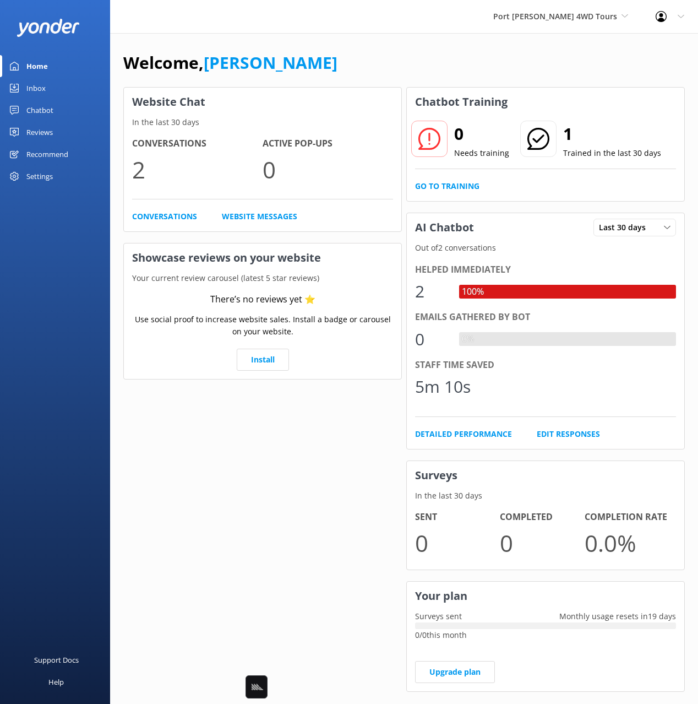
drag, startPoint x: 74, startPoint y: 115, endPoint x: 81, endPoint y: 115, distance: 6.6
click at [74, 115] on link "Chatbot" at bounding box center [55, 110] width 110 height 22
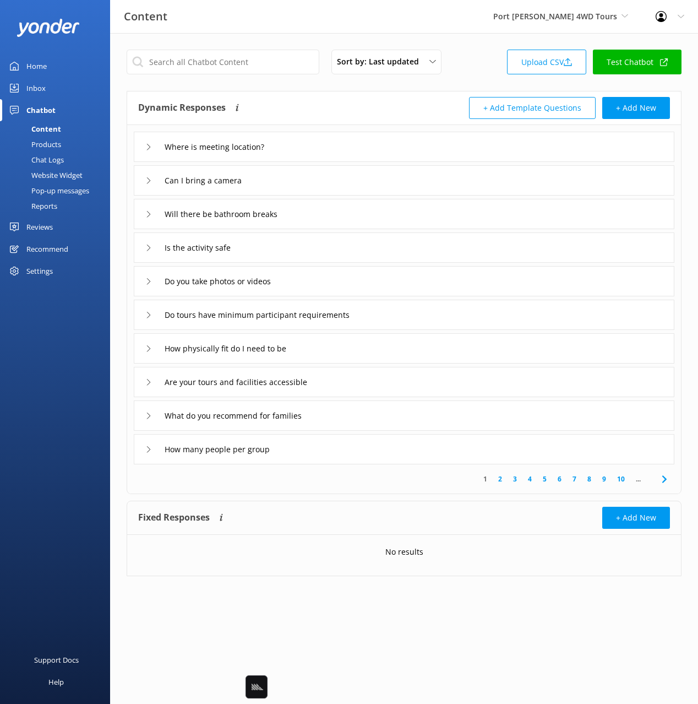
click at [299, 104] on div "Dynamic Responses The chatbot will generate a response based on the content inf…" at bounding box center [271, 108] width 266 height 22
click at [327, 151] on div "Where is meeting location?" at bounding box center [404, 147] width 541 height 30
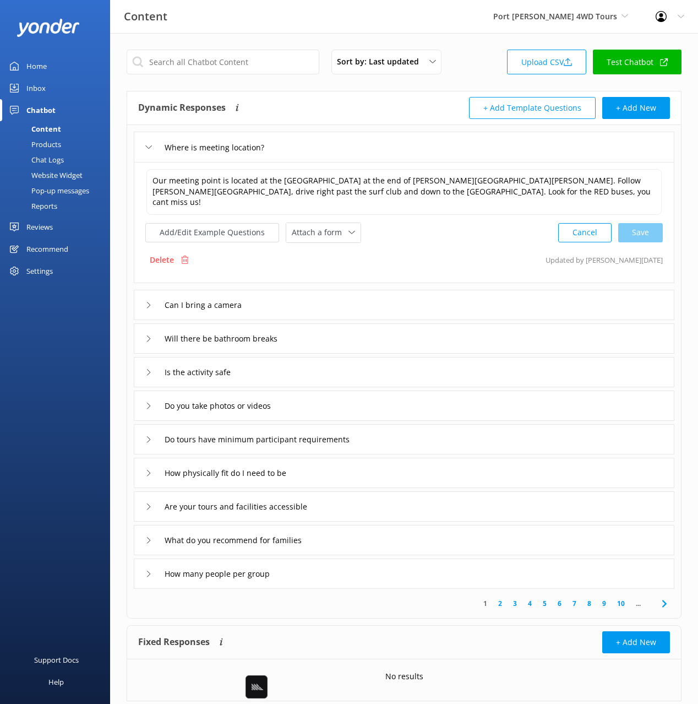
click at [327, 145] on div "Where is meeting location?" at bounding box center [404, 147] width 541 height 30
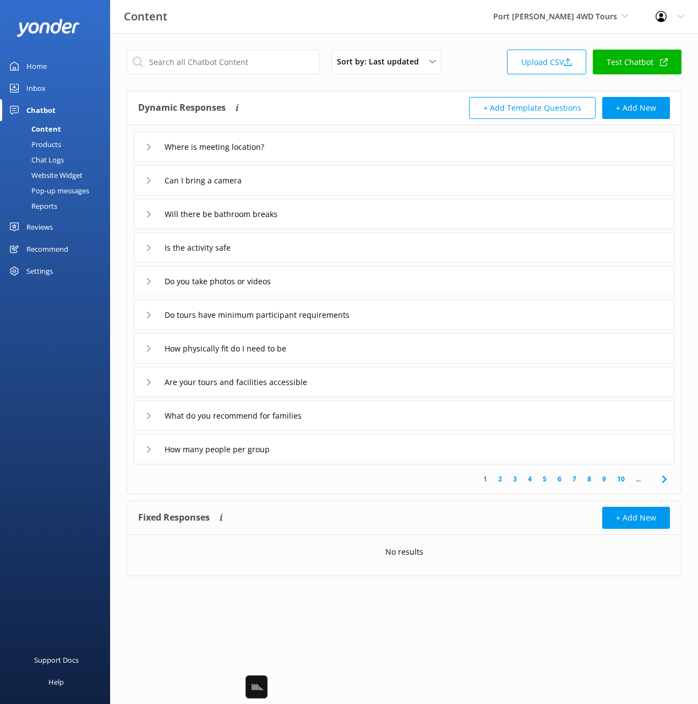
click at [63, 159] on div "Chat Logs" at bounding box center [35, 159] width 57 height 15
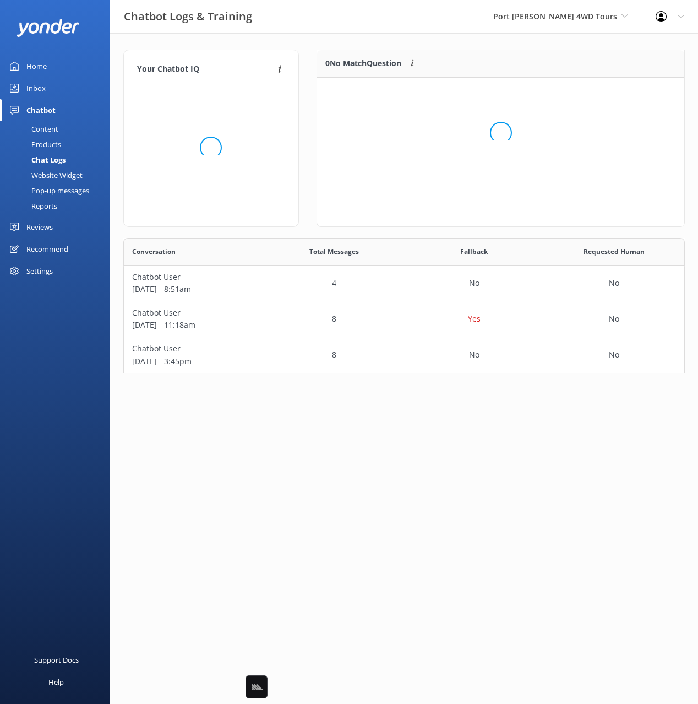
scroll to position [135, 562]
drag, startPoint x: 40, startPoint y: 87, endPoint x: 93, endPoint y: 90, distance: 53.5
click at [40, 87] on div "Inbox" at bounding box center [35, 88] width 19 height 22
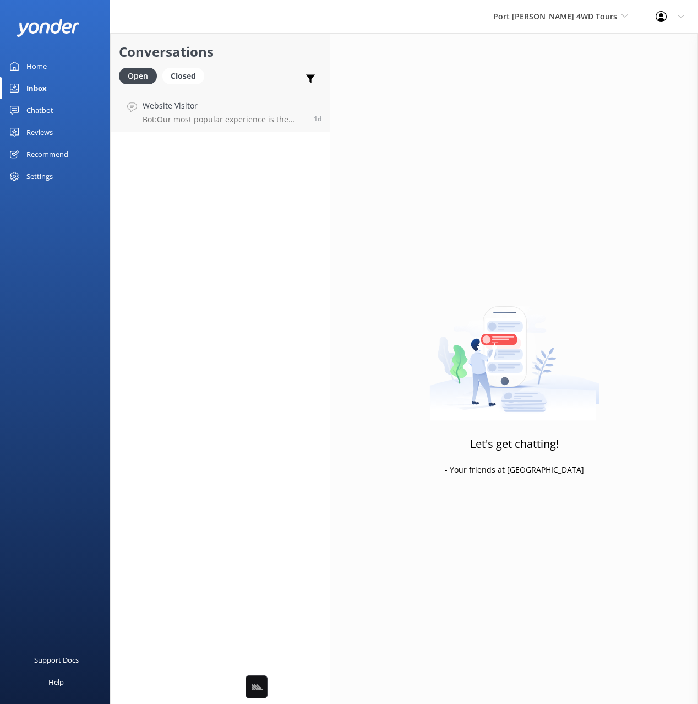
drag, startPoint x: 248, startPoint y: 51, endPoint x: 235, endPoint y: 88, distance: 39.5
click at [247, 52] on h2 "Conversations" at bounding box center [220, 51] width 203 height 21
click at [231, 115] on p "Bot: Our most popular experience is the Beach & Dune with Sandboarding tour. It…" at bounding box center [224, 120] width 163 height 10
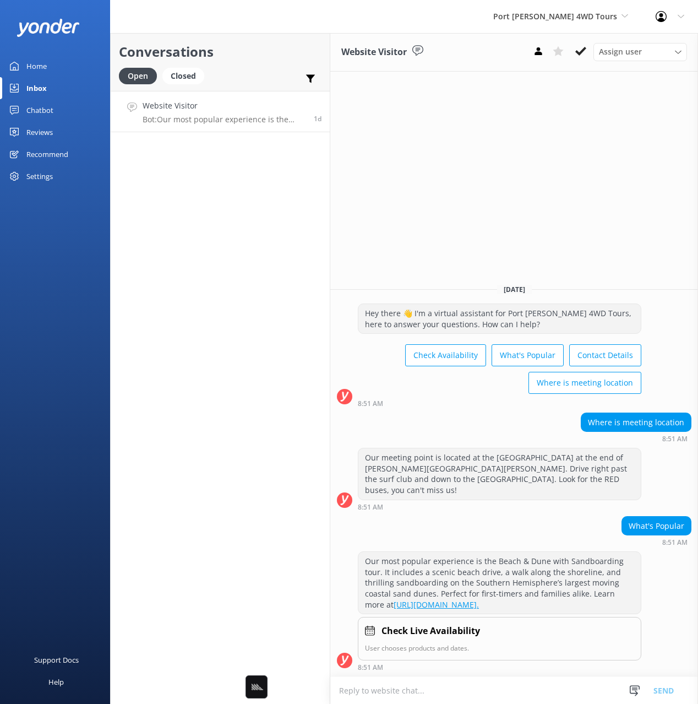
click at [529, 251] on div "Website Visitor Assign user Alison Hayley Yesterday Hey there 👋 I'm a virtual a…" at bounding box center [514, 368] width 368 height 671
click at [530, 251] on div "Website Visitor Assign user Alison Hayley Yesterday Hey there 👋 I'm a virtual a…" at bounding box center [514, 368] width 368 height 671
click at [245, 62] on h2 "Conversations" at bounding box center [220, 51] width 203 height 21
drag, startPoint x: 48, startPoint y: 67, endPoint x: 109, endPoint y: 64, distance: 60.6
click at [49, 67] on link "Home" at bounding box center [55, 66] width 110 height 22
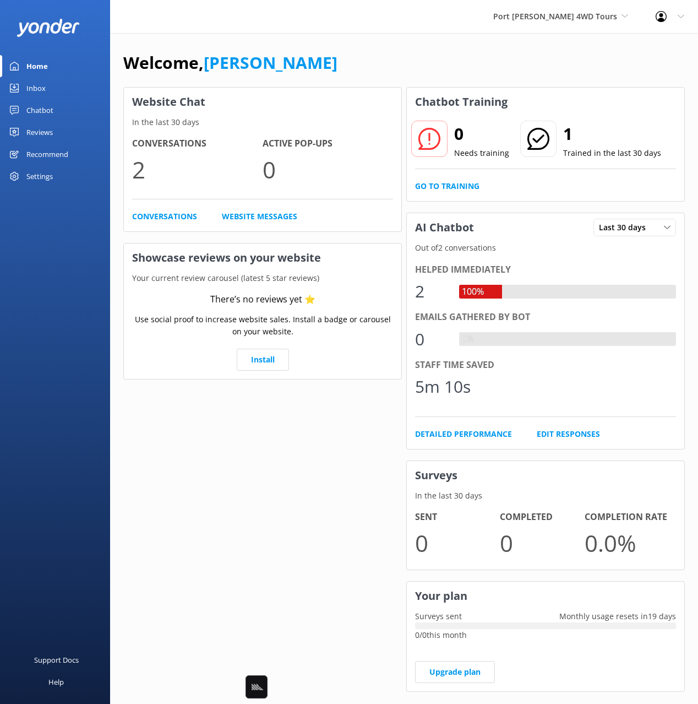
click at [337, 52] on div "Welcome, Mikayla" at bounding box center [404, 68] width 562 height 37
click at [452, 77] on div "Welcome, Mikayla" at bounding box center [404, 68] width 562 height 37
click at [39, 110] on div "Chatbot" at bounding box center [39, 110] width 27 height 22
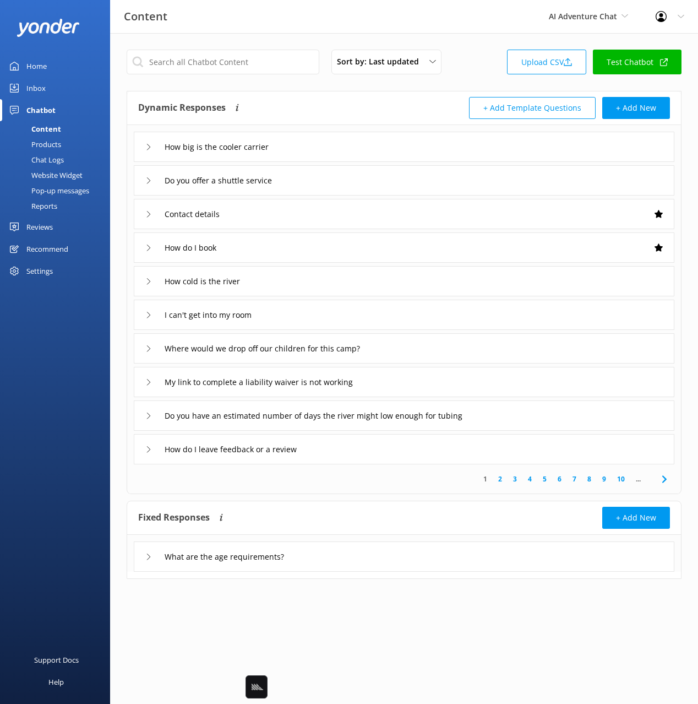
drag, startPoint x: 61, startPoint y: 174, endPoint x: 75, endPoint y: 178, distance: 15.0
click at [61, 174] on div "Website Widget" at bounding box center [45, 174] width 76 height 15
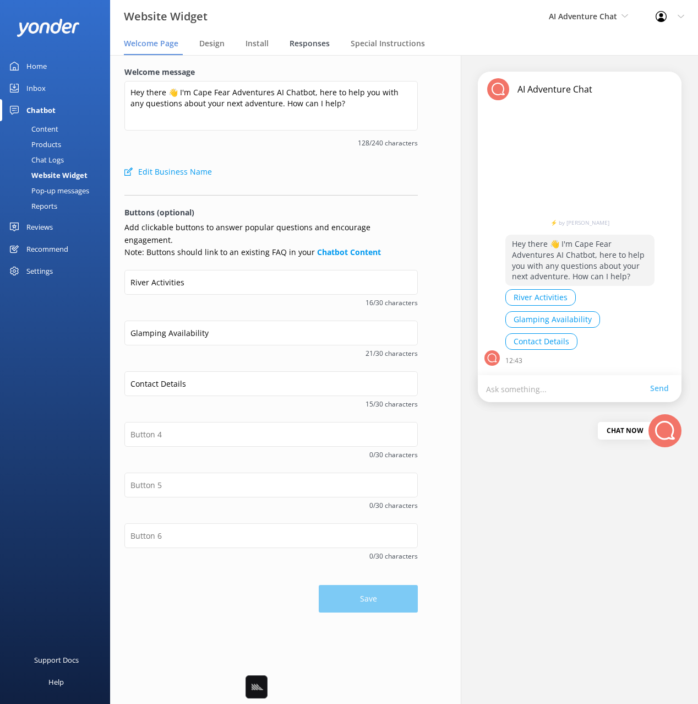
click at [306, 44] on span "Responses" at bounding box center [310, 43] width 40 height 11
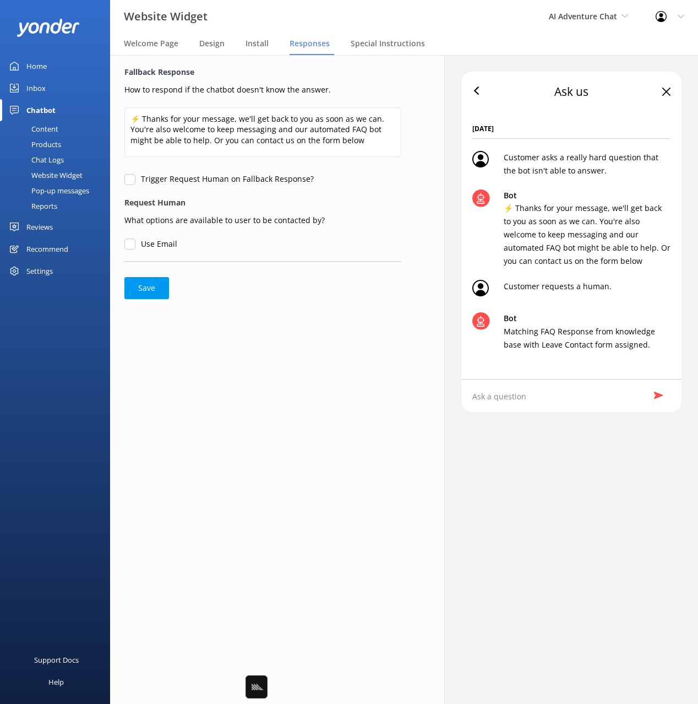
click at [313, 437] on div "Fallback Response How to respond if the chatbot doesn't know the answer. ⚡ Than…" at bounding box center [263, 379] width 334 height 649
drag, startPoint x: 313, startPoint y: 437, endPoint x: 335, endPoint y: 447, distance: 24.9
click at [313, 437] on div "Fallback Response How to respond if the chatbot doesn't know the answer. ⚡ Than…" at bounding box center [263, 379] width 334 height 649
click at [129, 245] on input "Use Email" at bounding box center [129, 243] width 11 height 11
checkbox input "true"
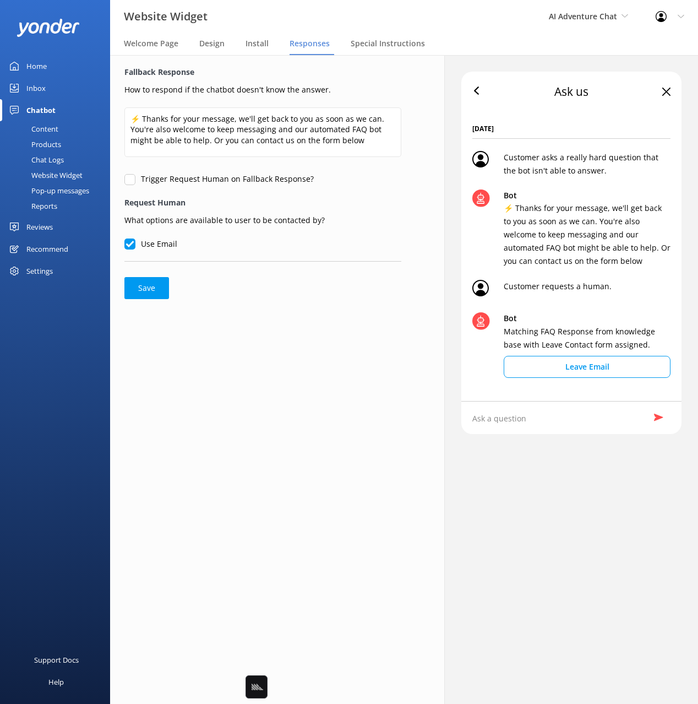
click at [127, 183] on input "Trigger Request Human on Fallback Response?" at bounding box center [129, 179] width 11 height 11
checkbox input "true"
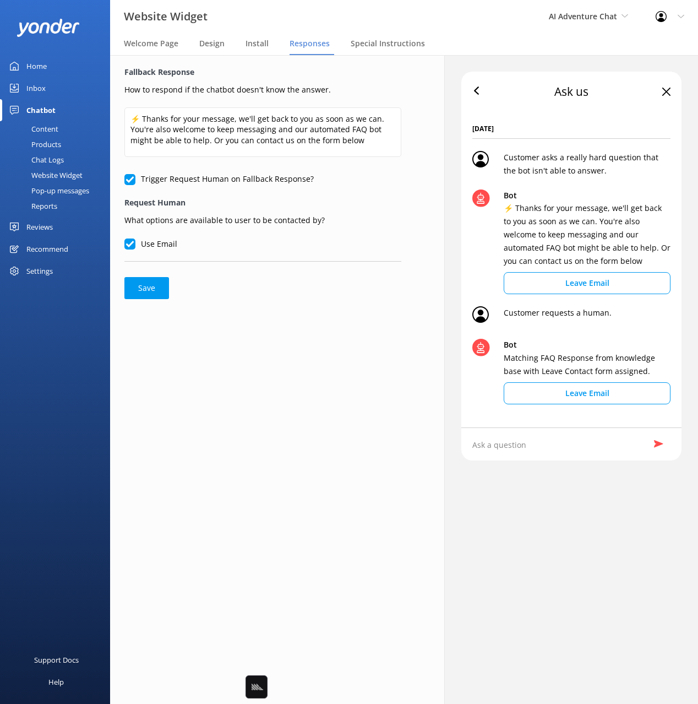
drag, startPoint x: 200, startPoint y: 307, endPoint x: 170, endPoint y: 296, distance: 32.4
click at [198, 306] on div "Fallback Response How to respond if the chatbot doesn't know the answer. ⚡ Than…" at bounding box center [263, 182] width 306 height 255
click at [149, 290] on button "Save" at bounding box center [146, 288] width 45 height 22
drag, startPoint x: 671, startPoint y: 14, endPoint x: 662, endPoint y: 53, distance: 40.7
click at [671, 14] on div at bounding box center [665, 16] width 18 height 11
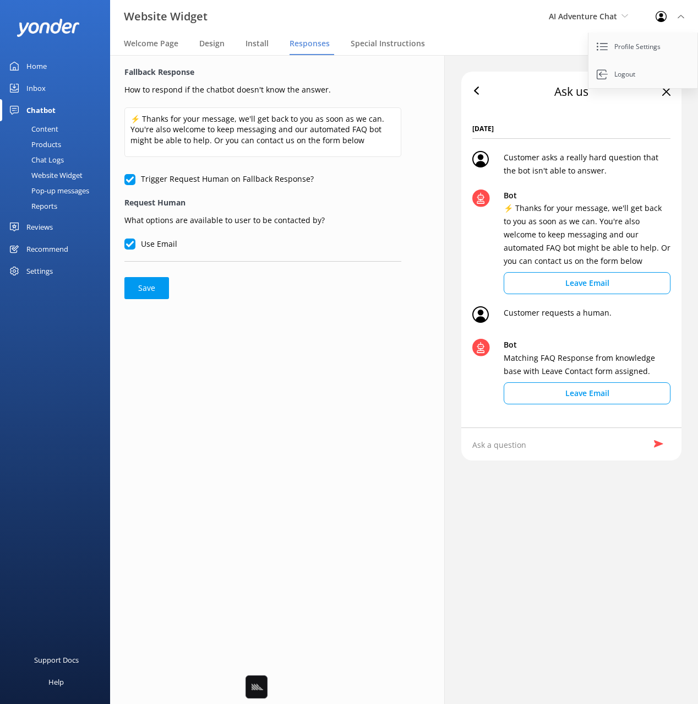
click at [642, 44] on link "Profile Settings" at bounding box center [644, 47] width 110 height 28
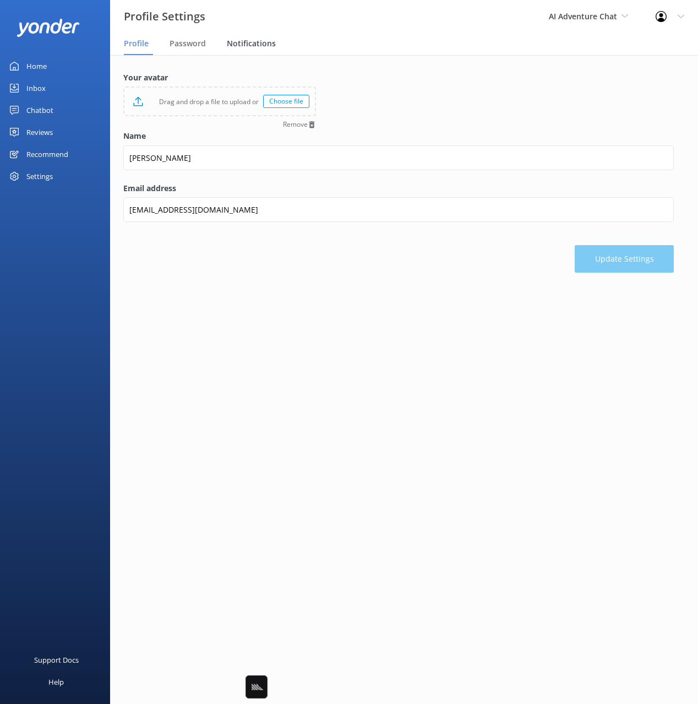
click at [249, 41] on span "Notifications" at bounding box center [251, 43] width 49 height 11
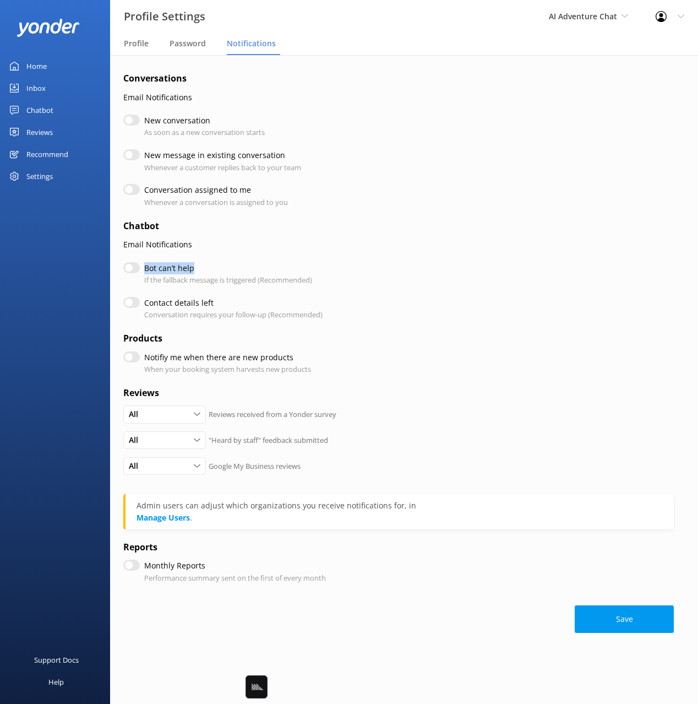
drag, startPoint x: 194, startPoint y: 271, endPoint x: 160, endPoint y: 281, distance: 35.2
click at [145, 272] on label "Bot can’t help" at bounding box center [225, 268] width 162 height 12
copy label "Bot can’t help"
drag, startPoint x: 53, startPoint y: 112, endPoint x: 64, endPoint y: 121, distance: 14.1
click at [53, 112] on div "Chatbot" at bounding box center [39, 110] width 27 height 22
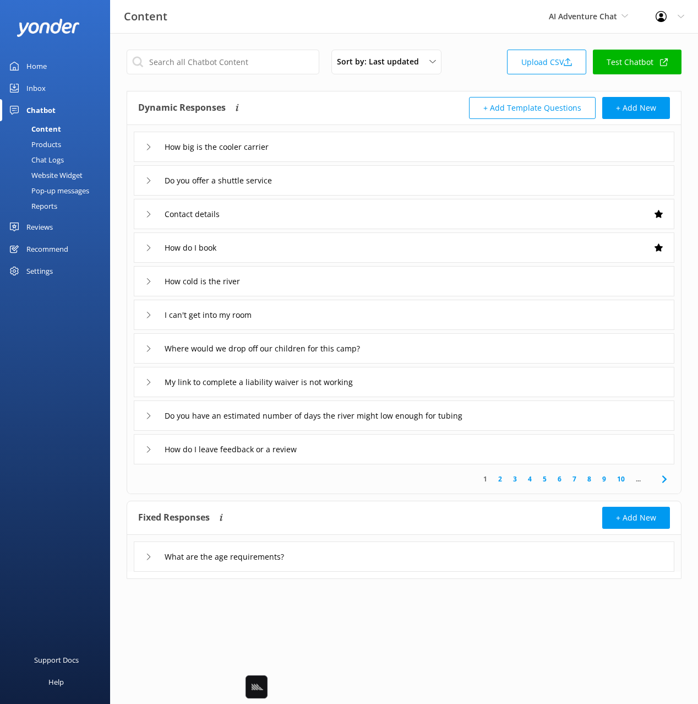
click at [57, 174] on div "Website Widget" at bounding box center [45, 174] width 76 height 15
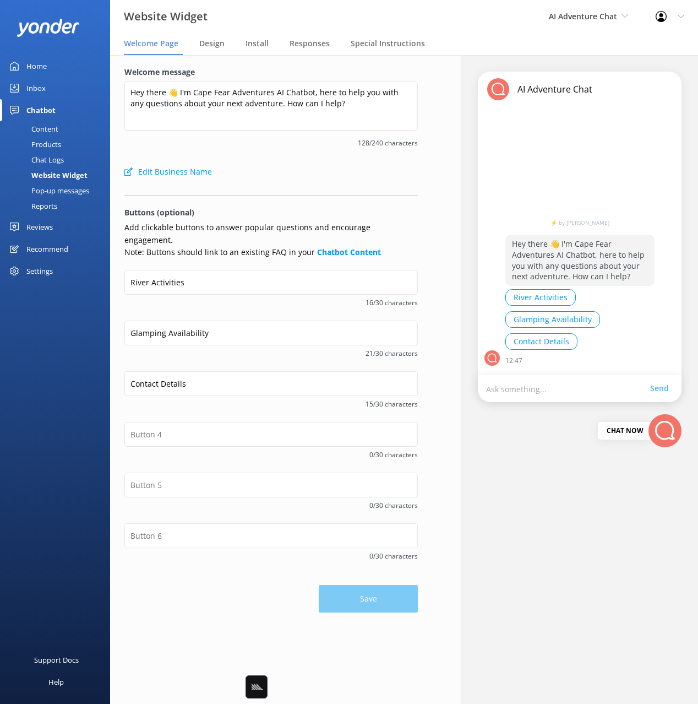
click at [319, 29] on div "Website Widget AI Adventure Chat Black Cat Cruises [GEOGRAPHIC_DATA] [GEOGRAPHI…" at bounding box center [349, 16] width 698 height 33
click at [320, 40] on span "Responses" at bounding box center [310, 43] width 40 height 11
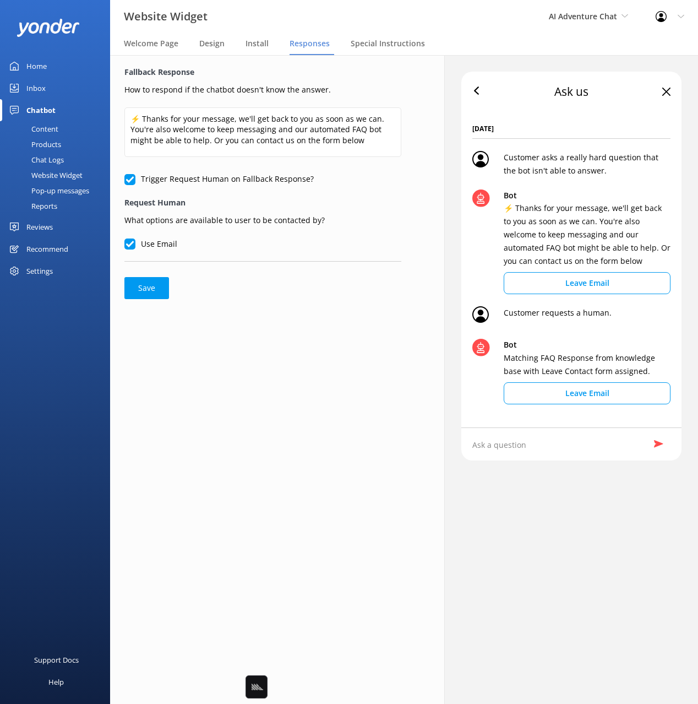
drag, startPoint x: 675, startPoint y: 21, endPoint x: 669, endPoint y: 35, distance: 15.8
click at [675, 21] on div "Profile Settings Logout" at bounding box center [670, 16] width 56 height 33
click at [633, 47] on link "Profile Settings" at bounding box center [644, 47] width 110 height 28
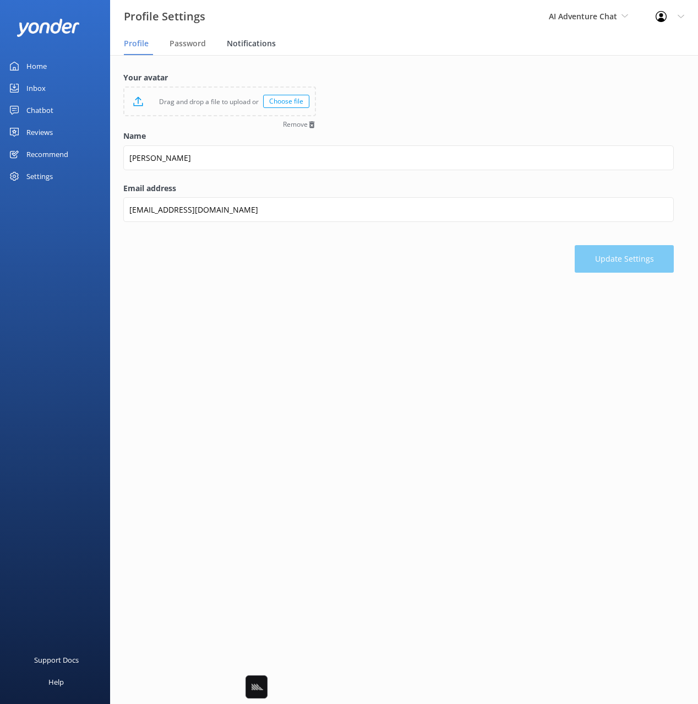
click at [258, 42] on span "Notifications" at bounding box center [251, 43] width 49 height 11
